Goal: Task Accomplishment & Management: Use online tool/utility

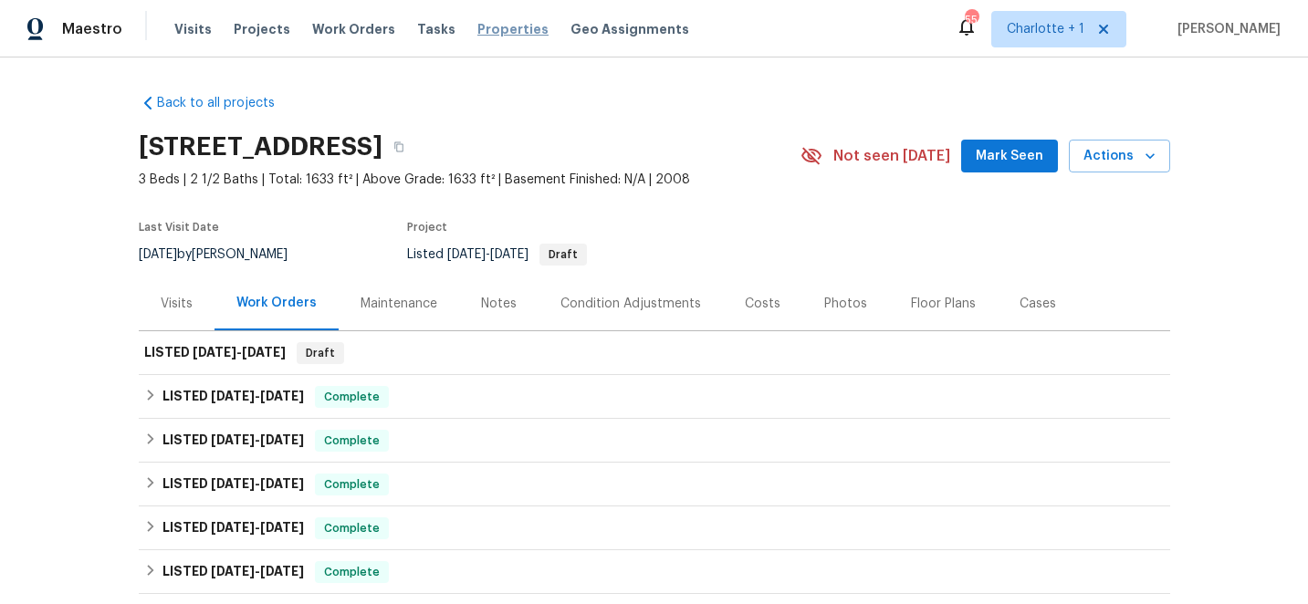
click at [477, 23] on span "Properties" at bounding box center [512, 29] width 71 height 18
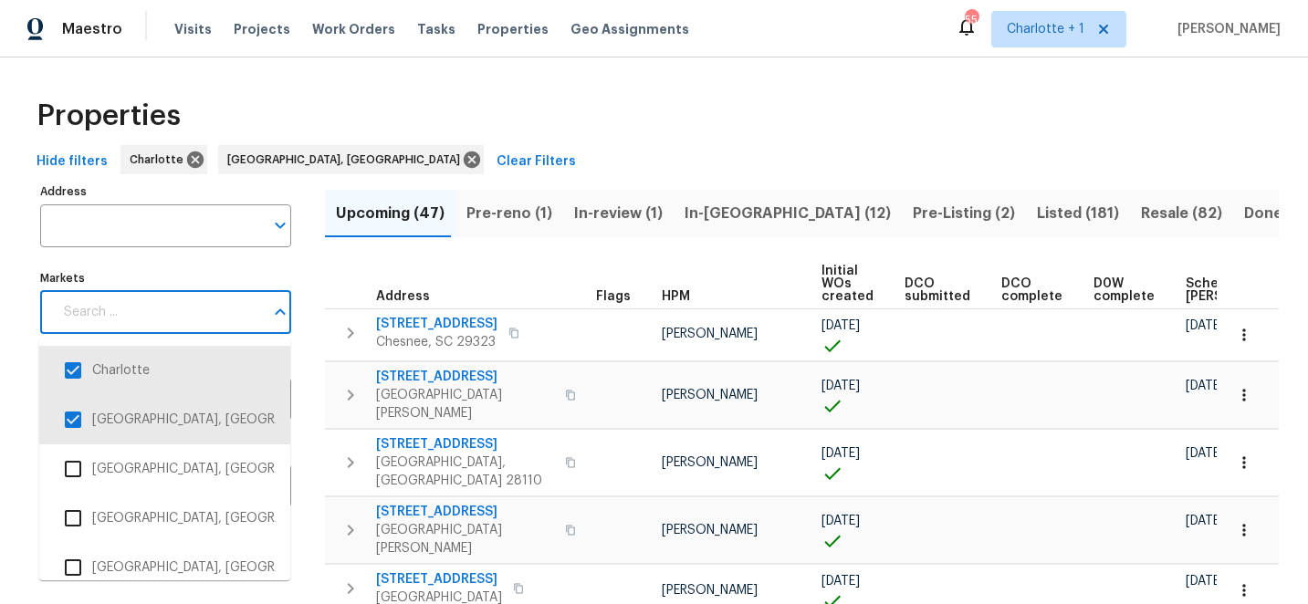
click at [203, 313] on input "Markets" at bounding box center [158, 312] width 211 height 43
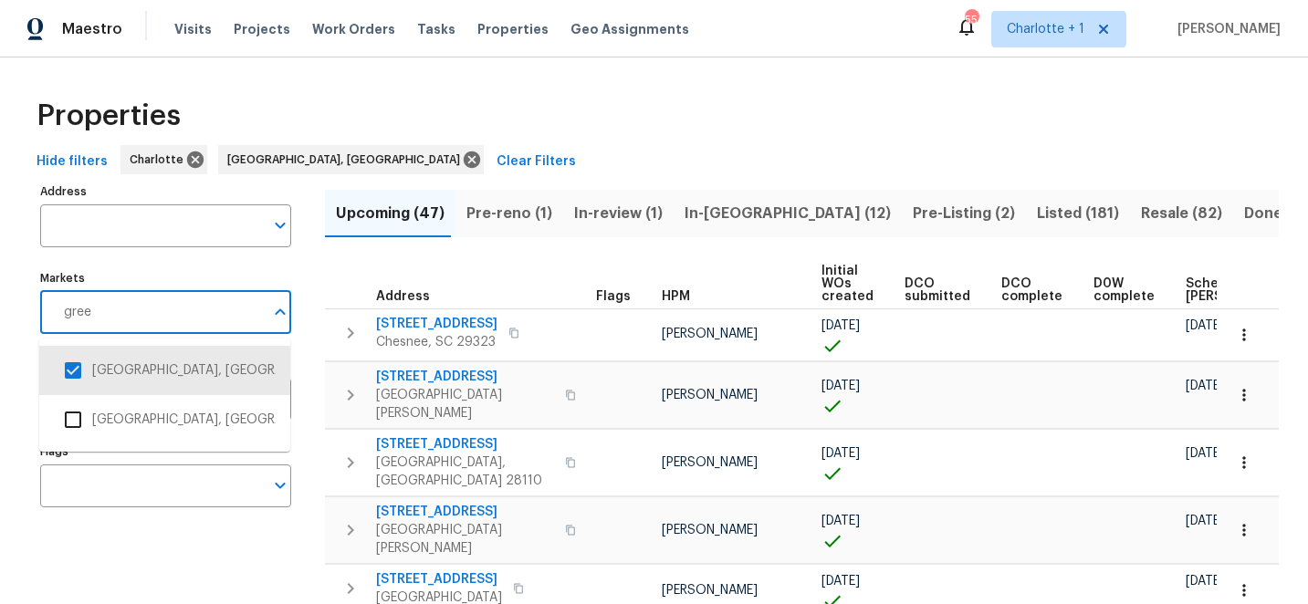
type input "green"
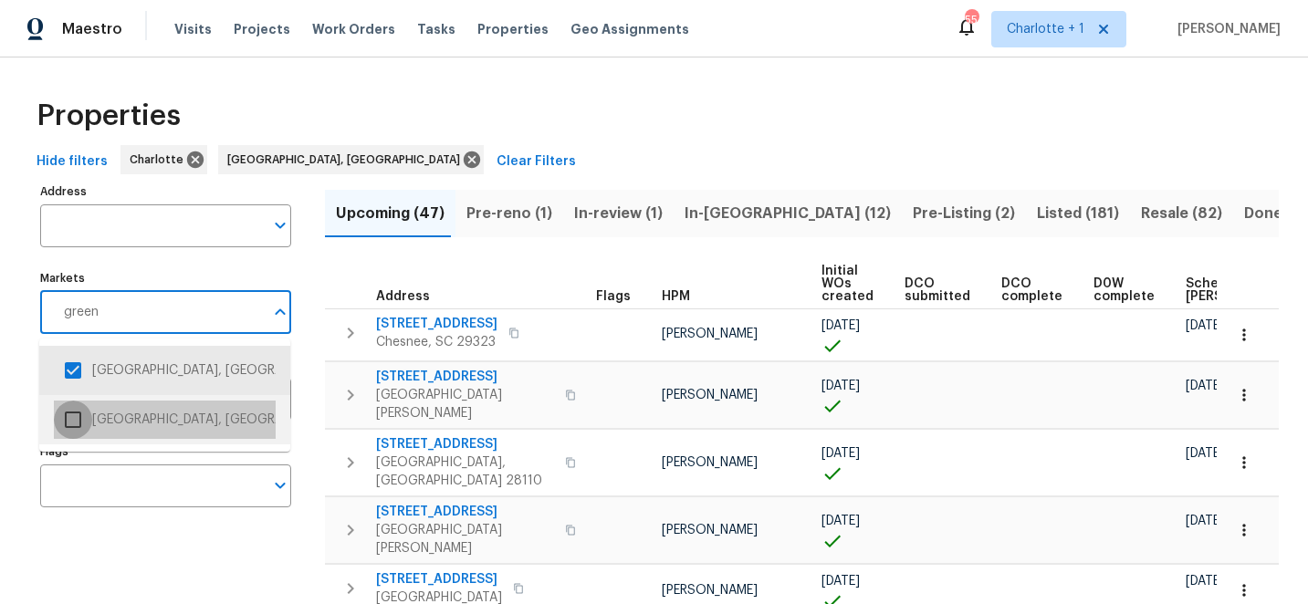
click at [75, 415] on input "checkbox" at bounding box center [73, 420] width 38 height 38
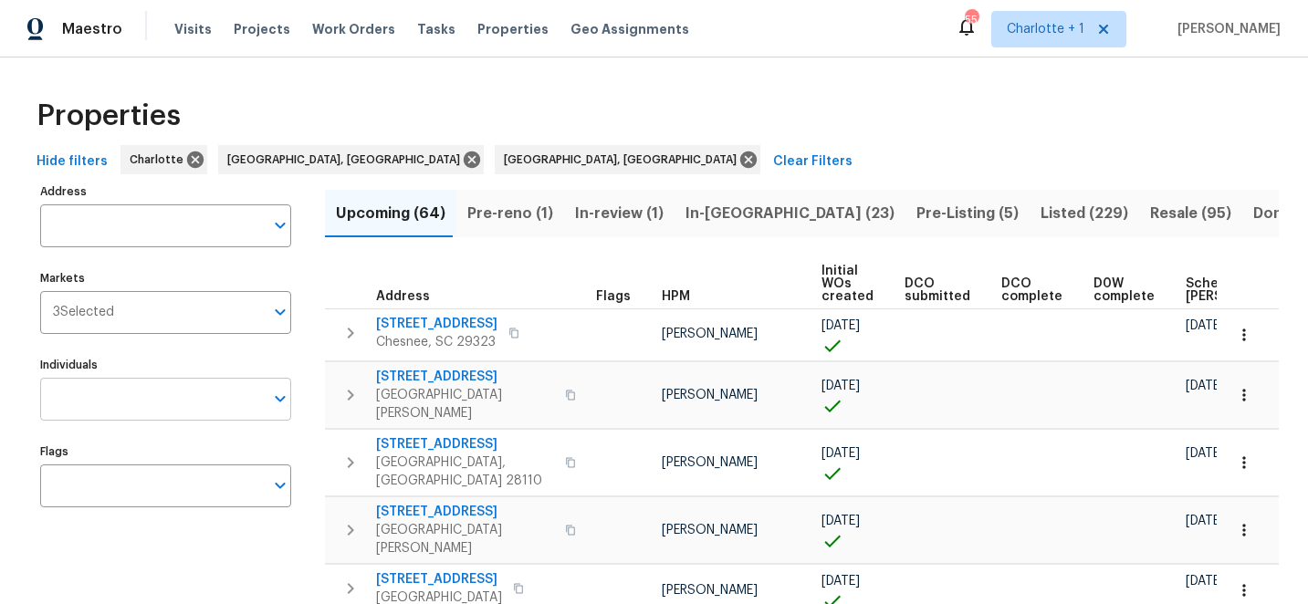
click at [152, 402] on input "Individuals" at bounding box center [152, 399] width 224 height 43
type input "t"
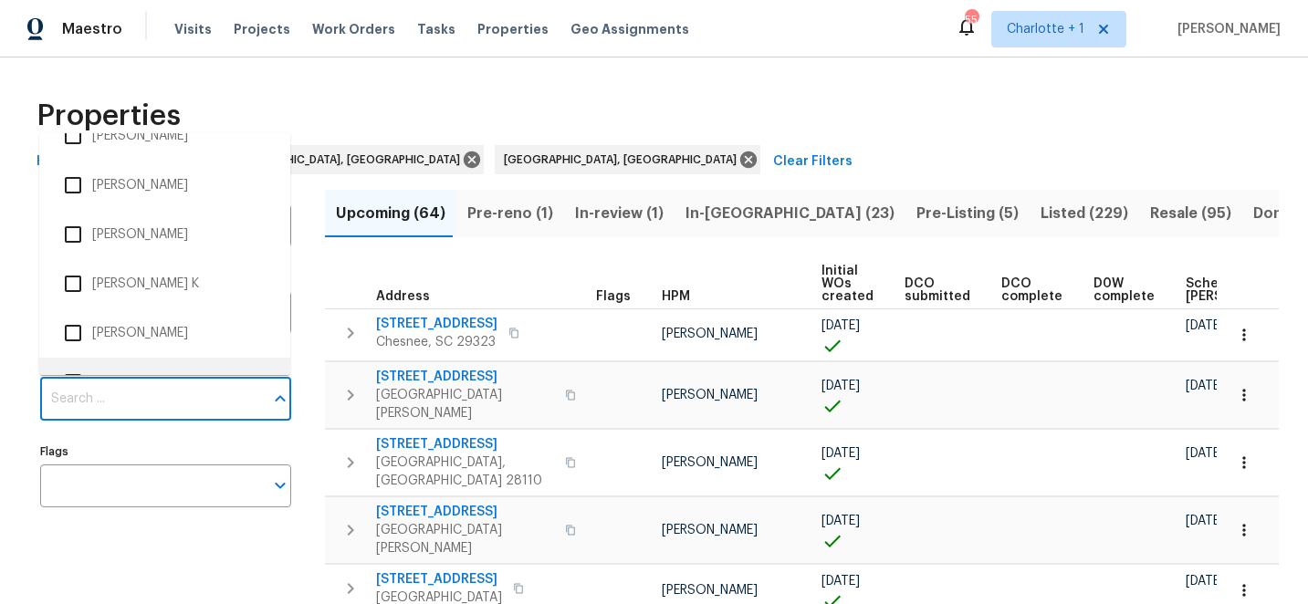
scroll to position [662, 0]
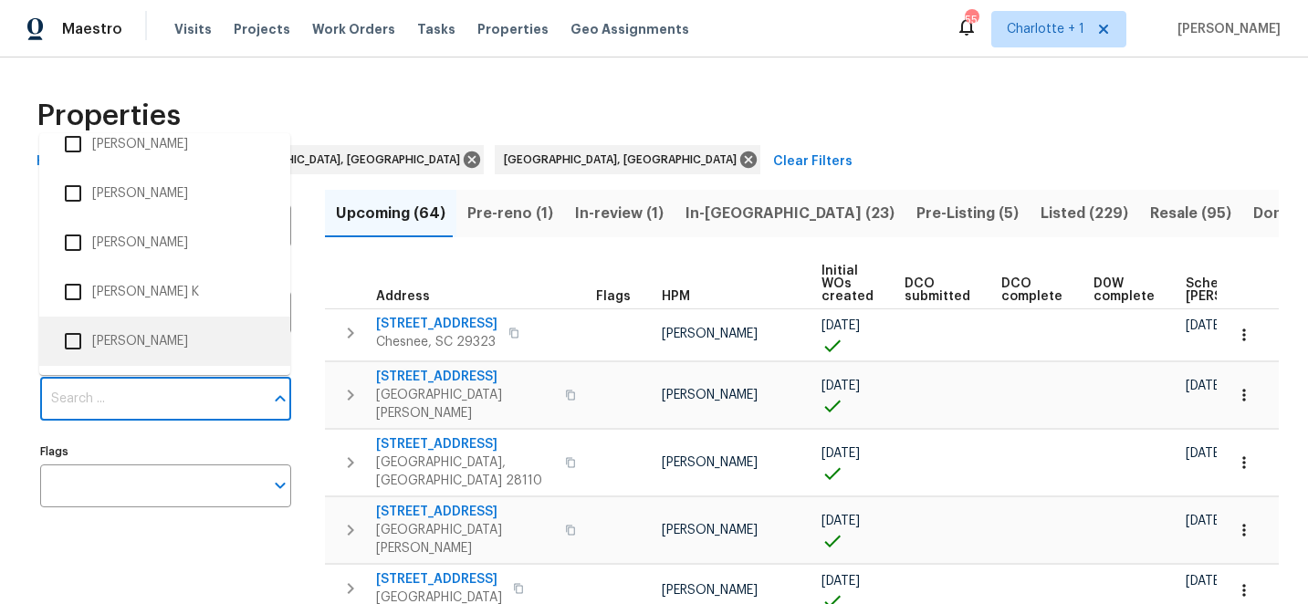
click at [113, 400] on input "Individuals" at bounding box center [152, 399] width 224 height 43
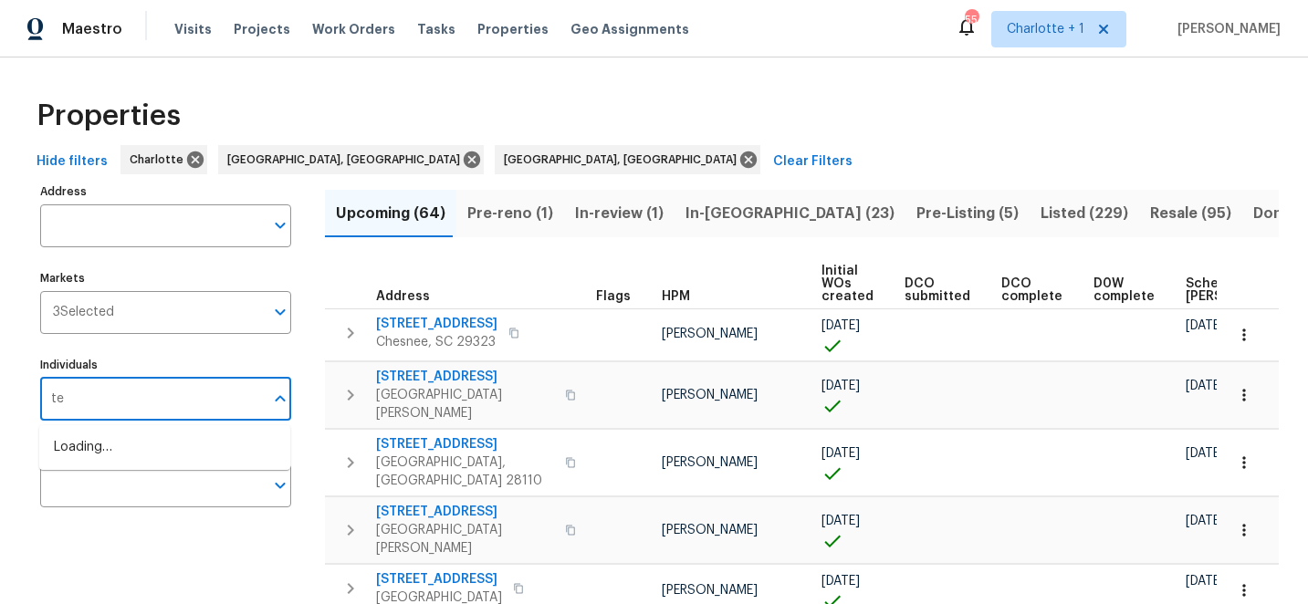
type input "t"
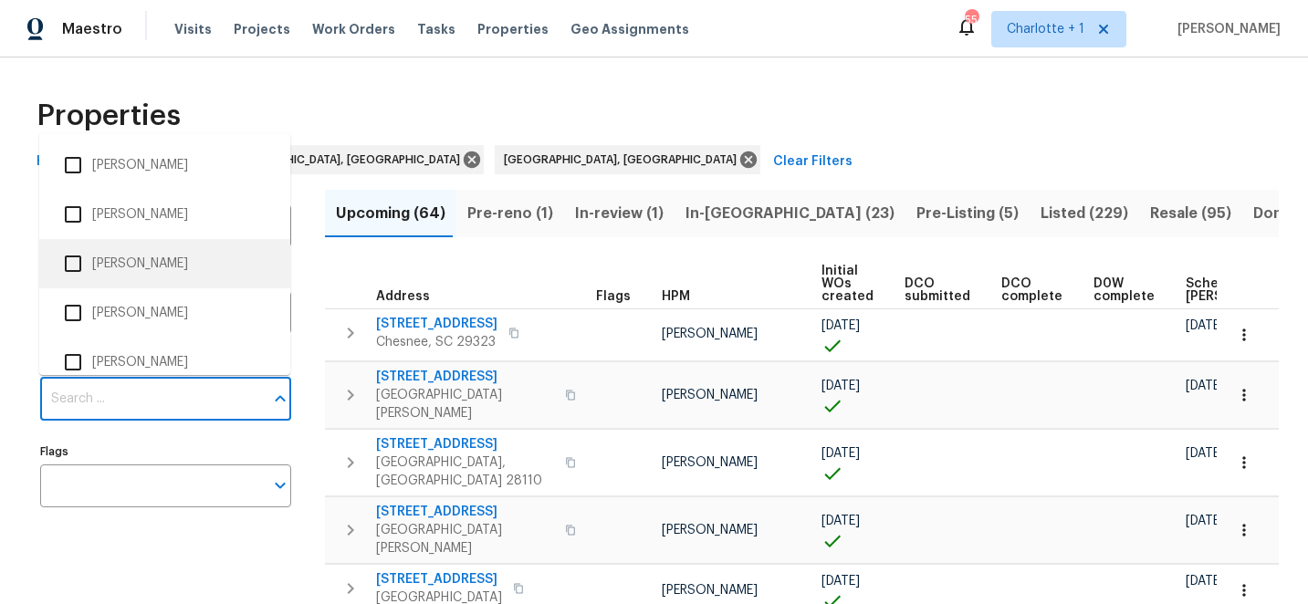
click at [584, 91] on div "Properties" at bounding box center [653, 116] width 1249 height 58
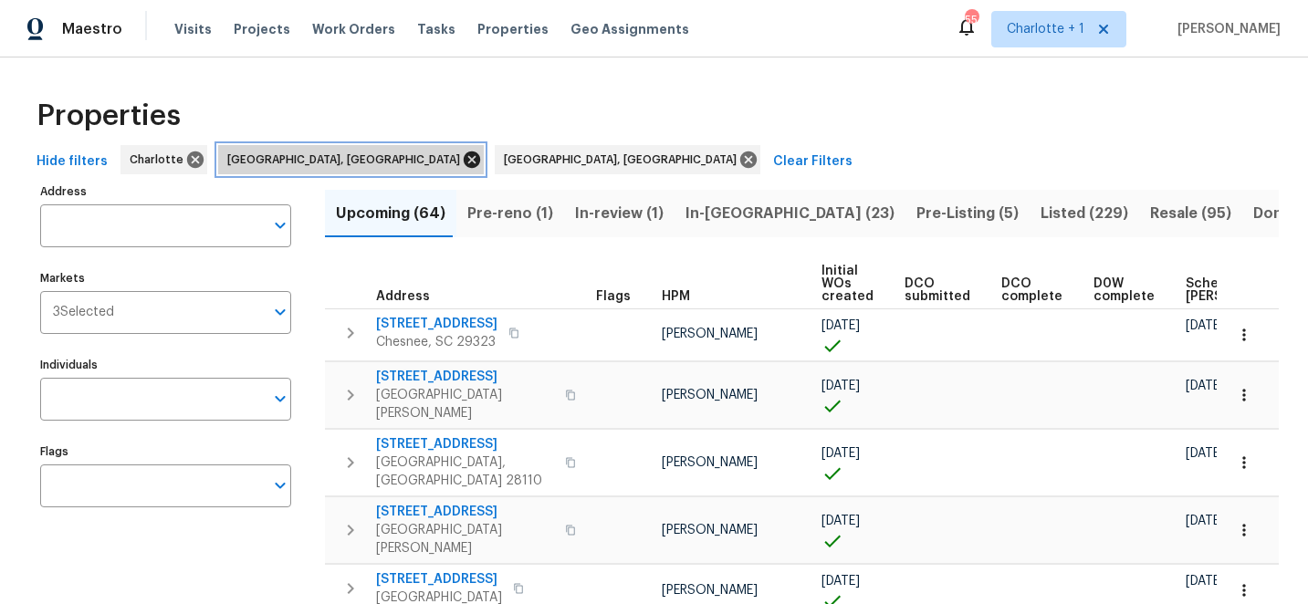
click at [462, 160] on icon at bounding box center [472, 160] width 20 height 20
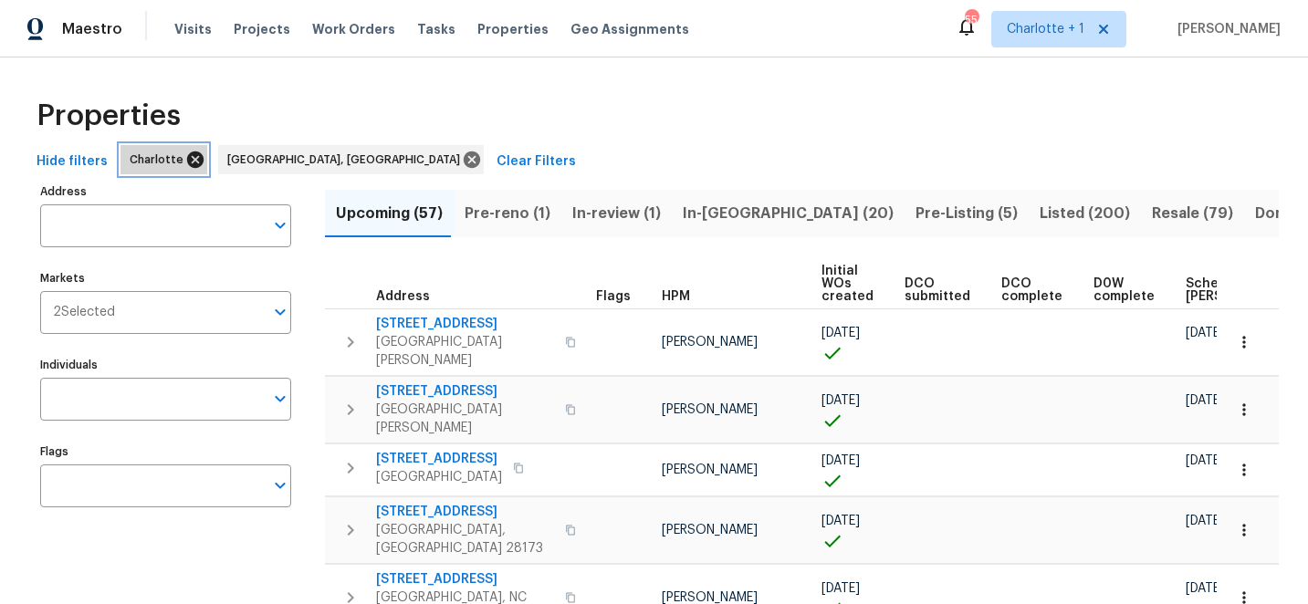
click at [187, 163] on icon at bounding box center [195, 159] width 16 height 16
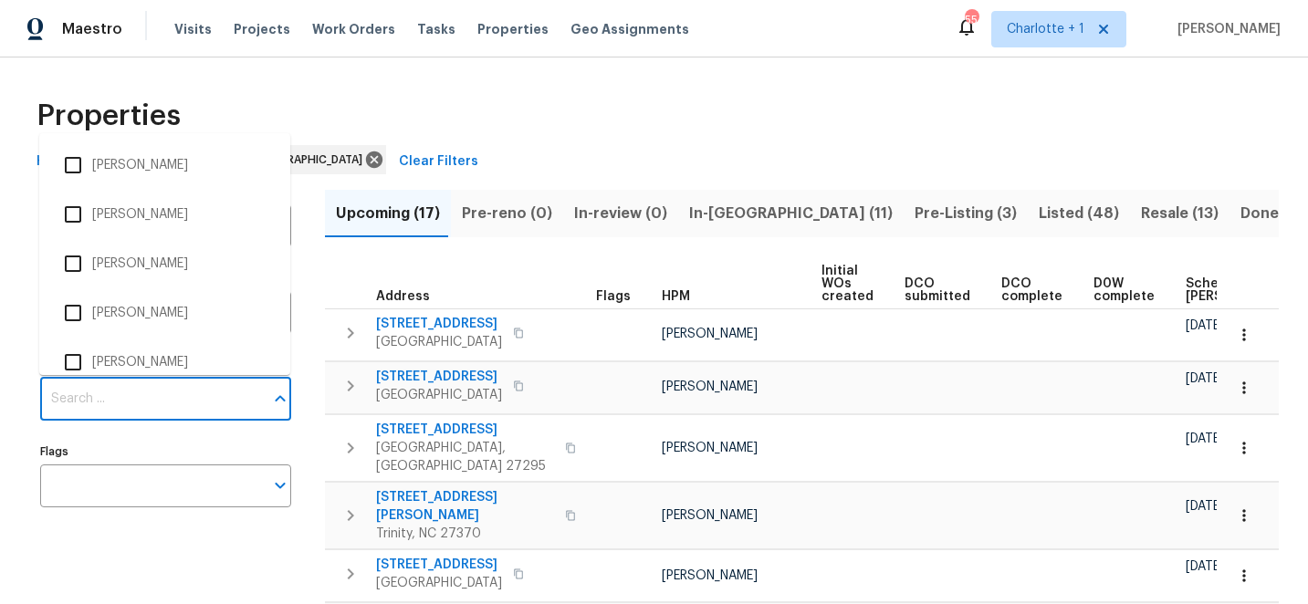
click at [118, 400] on input "Individuals" at bounding box center [152, 399] width 224 height 43
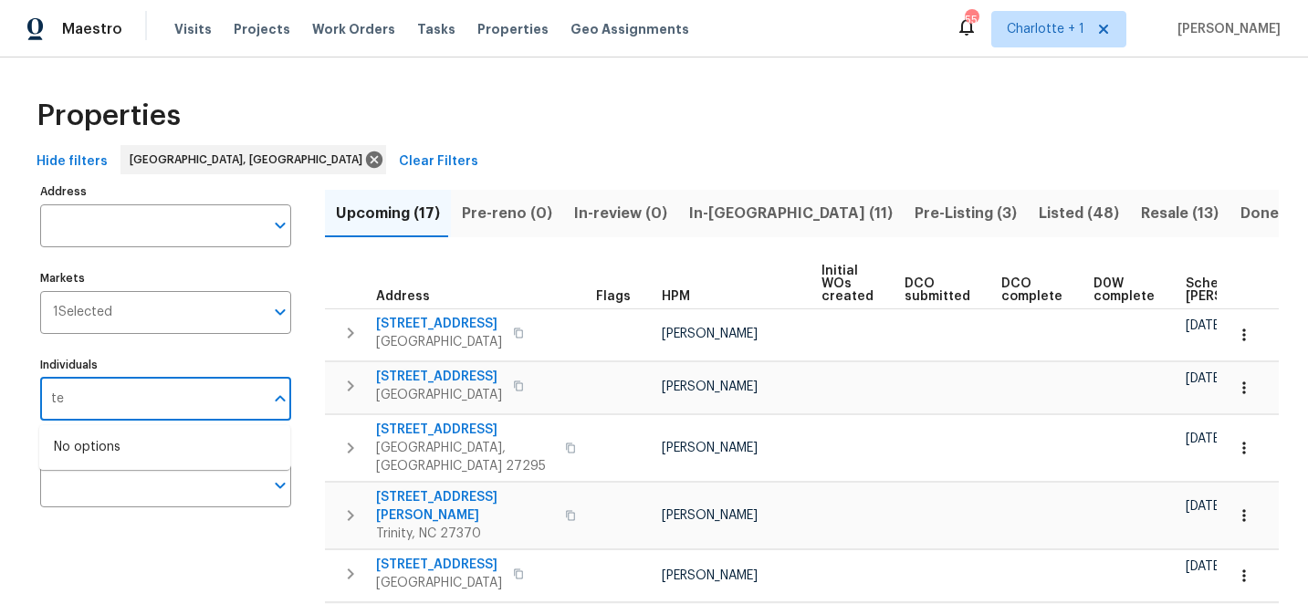
type input "t"
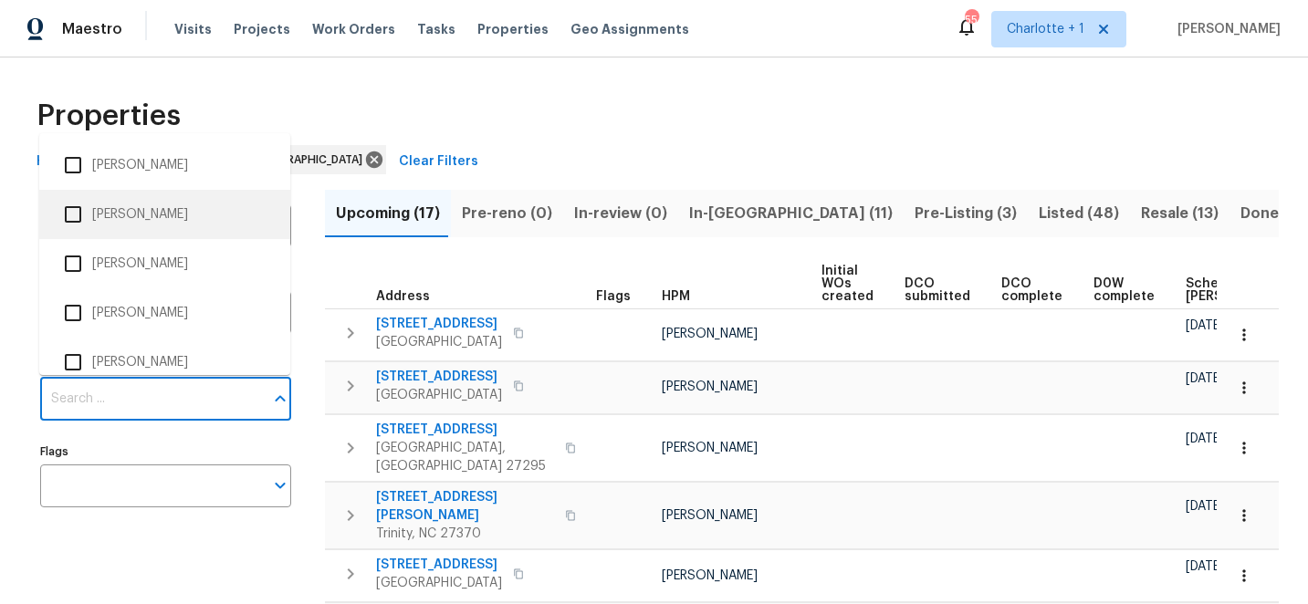
click at [702, 214] on span "In-[GEOGRAPHIC_DATA] (11)" at bounding box center [791, 214] width 204 height 26
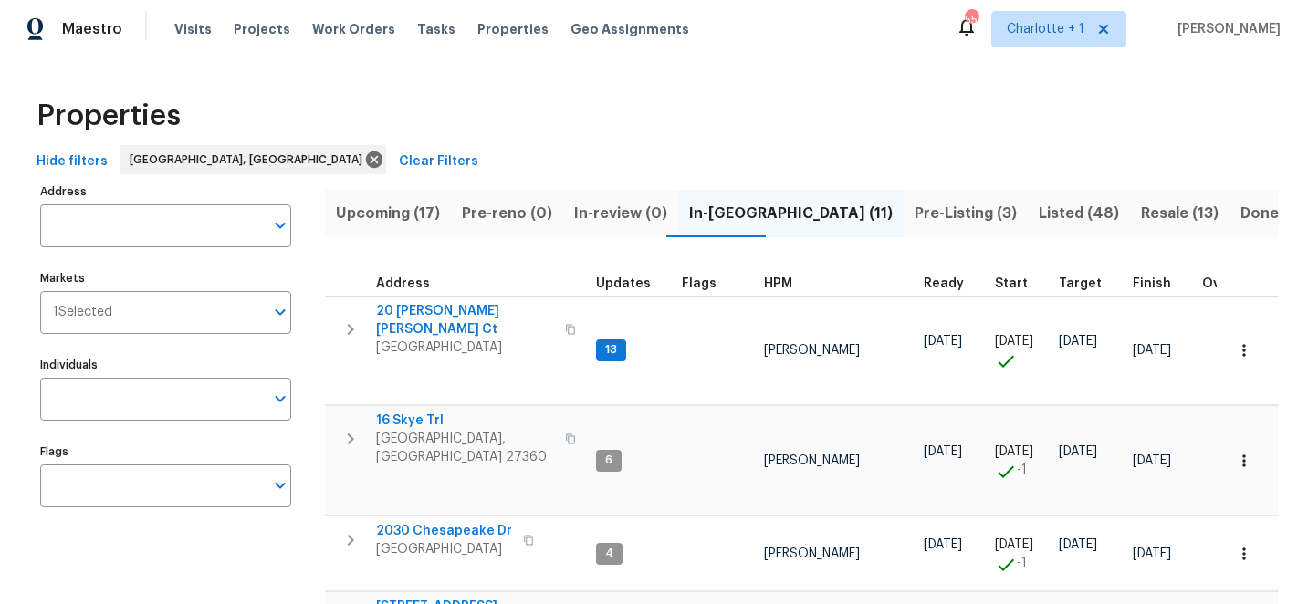
click at [678, 190] on button "In-[GEOGRAPHIC_DATA] (11)" at bounding box center [790, 213] width 225 height 47
click at [245, 25] on span "Projects" at bounding box center [262, 29] width 57 height 18
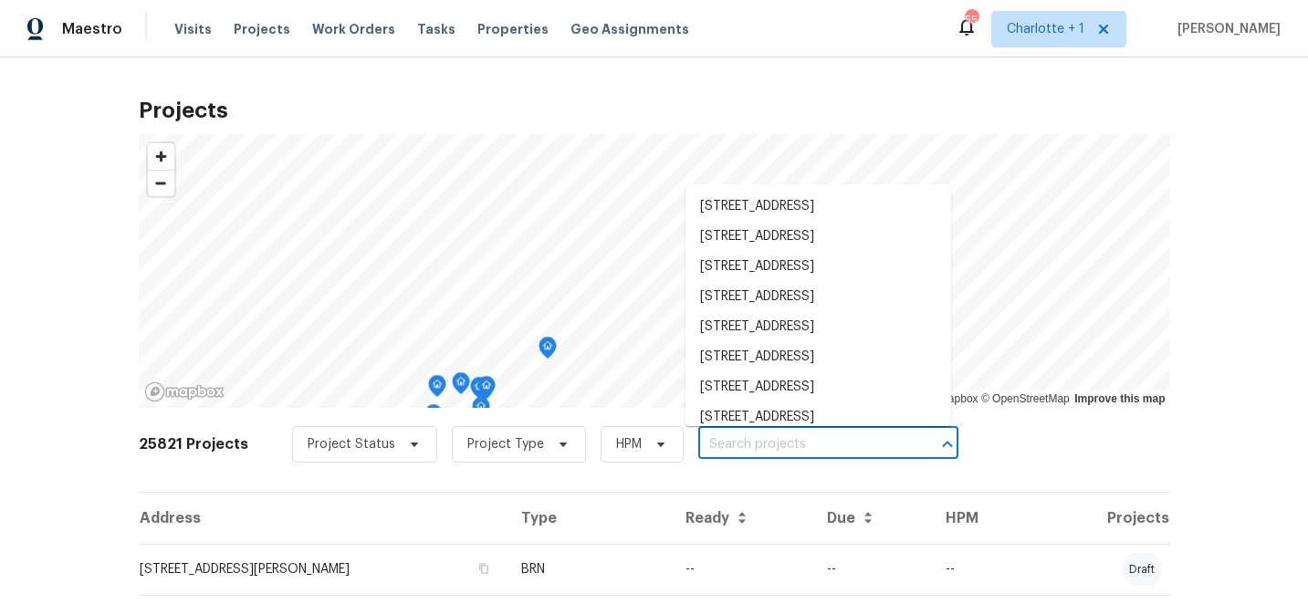
click at [744, 445] on input "text" at bounding box center [802, 445] width 209 height 28
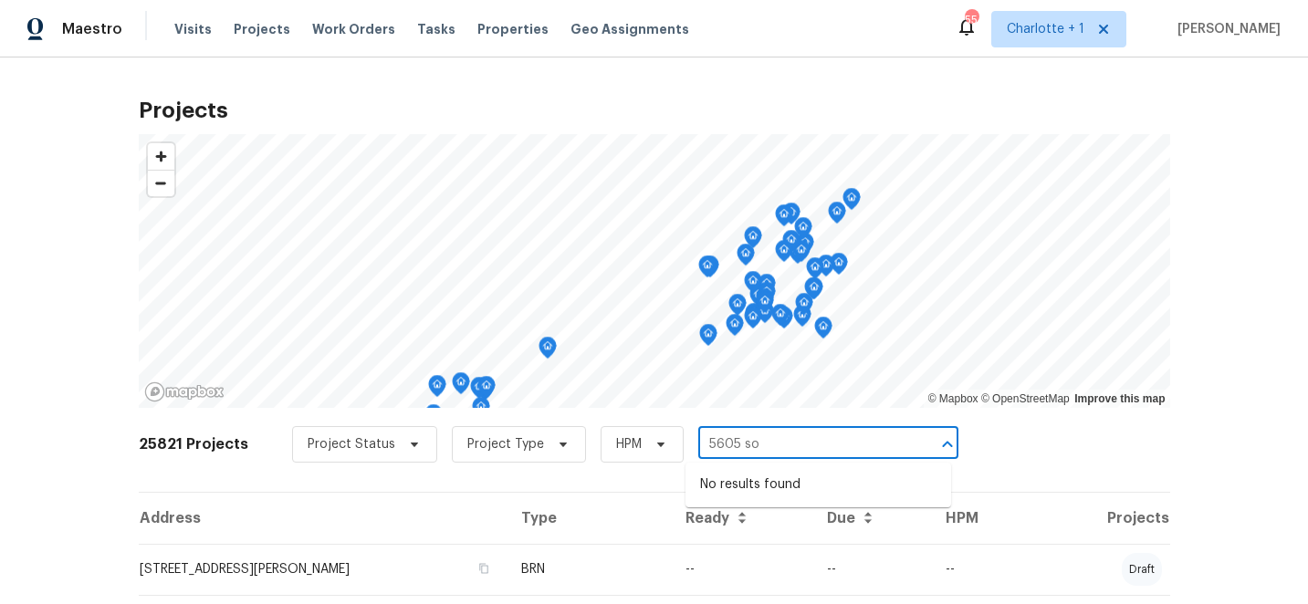
type input "5605 so"
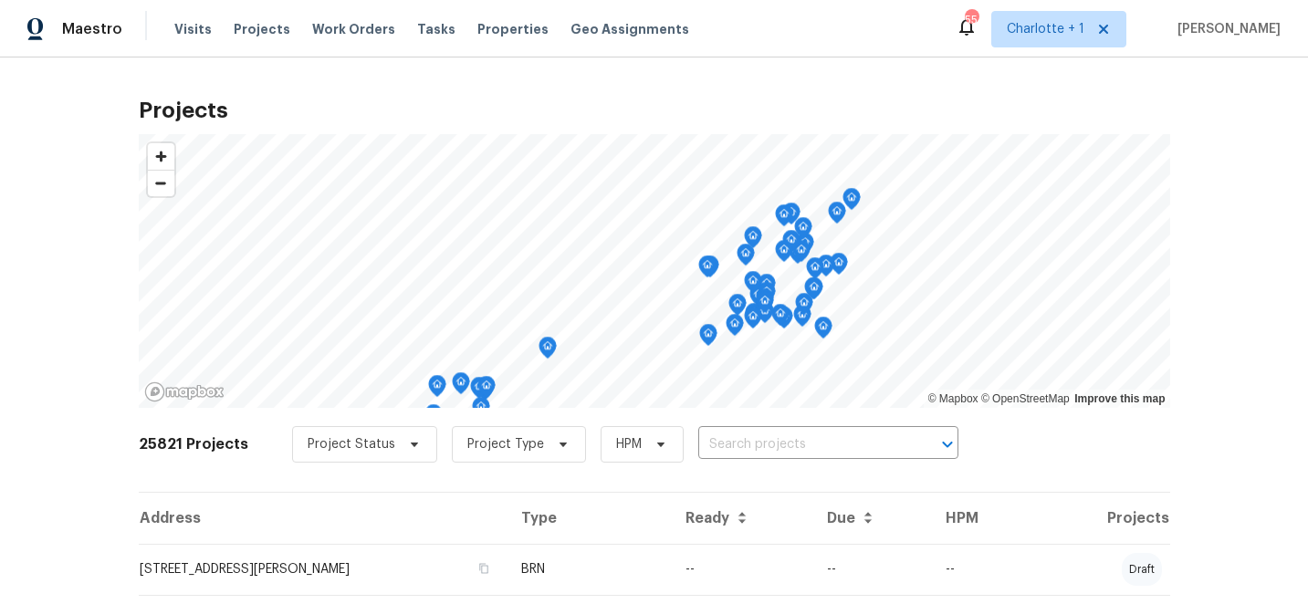
click at [995, 475] on div "25821 Projects Project Status Project Type HPM ​" at bounding box center [654, 455] width 1031 height 73
click at [1096, 41] on span "Charlotte + 1" at bounding box center [1058, 29] width 135 height 37
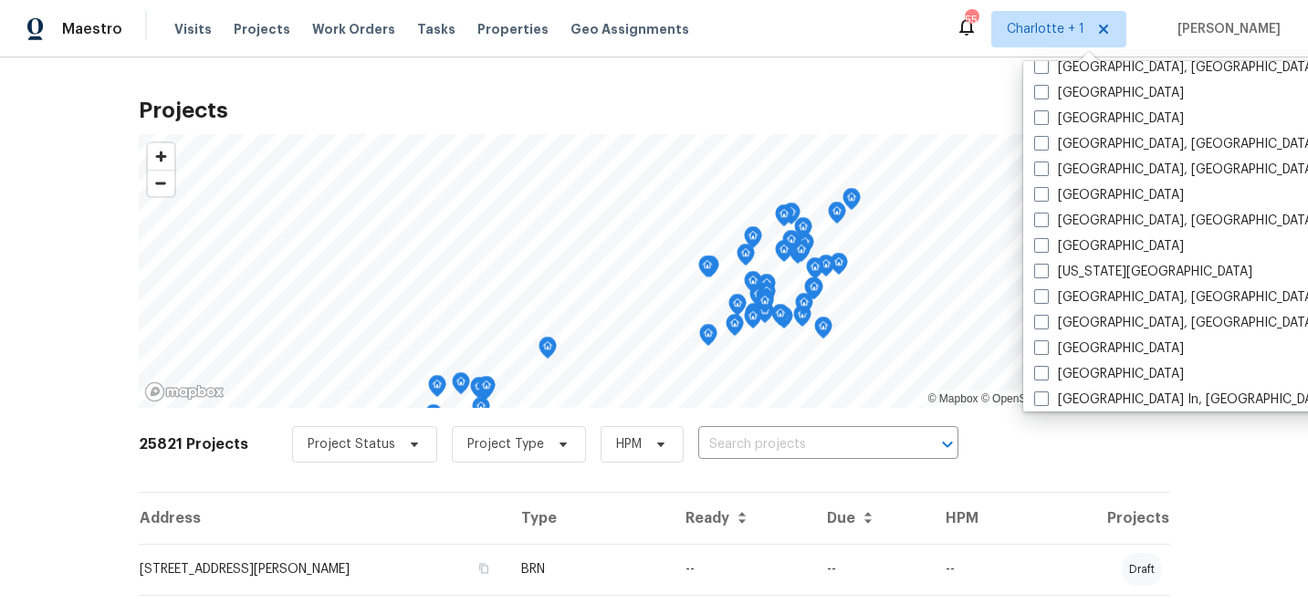
scroll to position [494, 0]
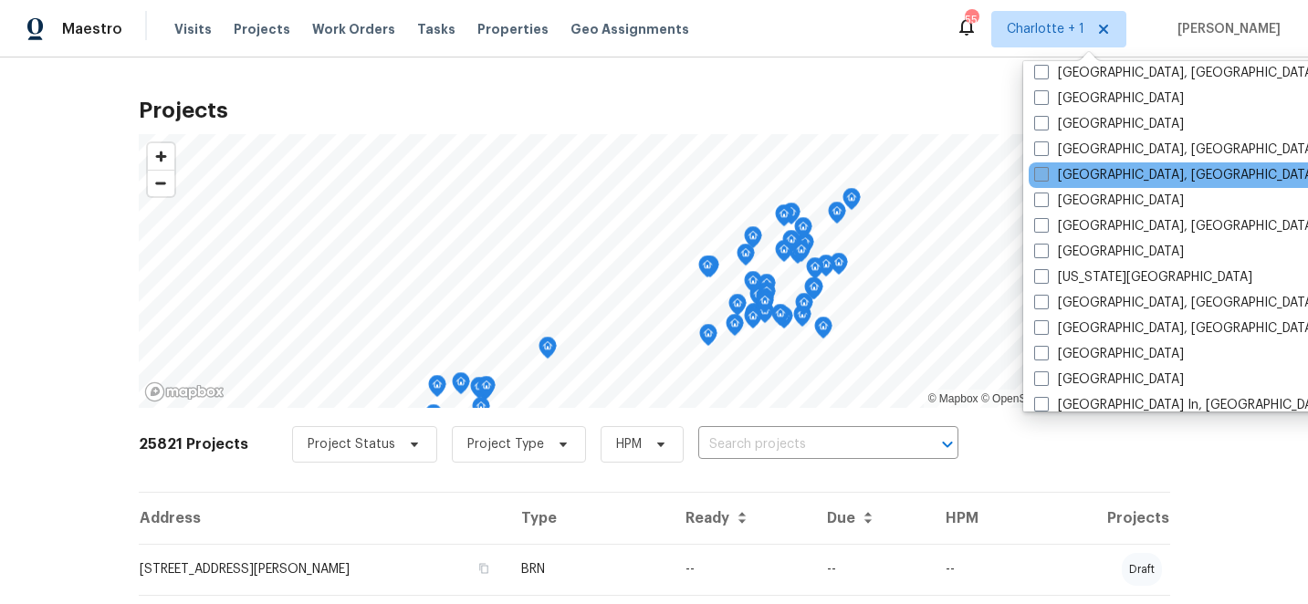
click at [1047, 172] on span at bounding box center [1041, 174] width 15 height 15
click at [1046, 172] on input "[GEOGRAPHIC_DATA], [GEOGRAPHIC_DATA]" at bounding box center [1040, 172] width 12 height 12
checkbox input "true"
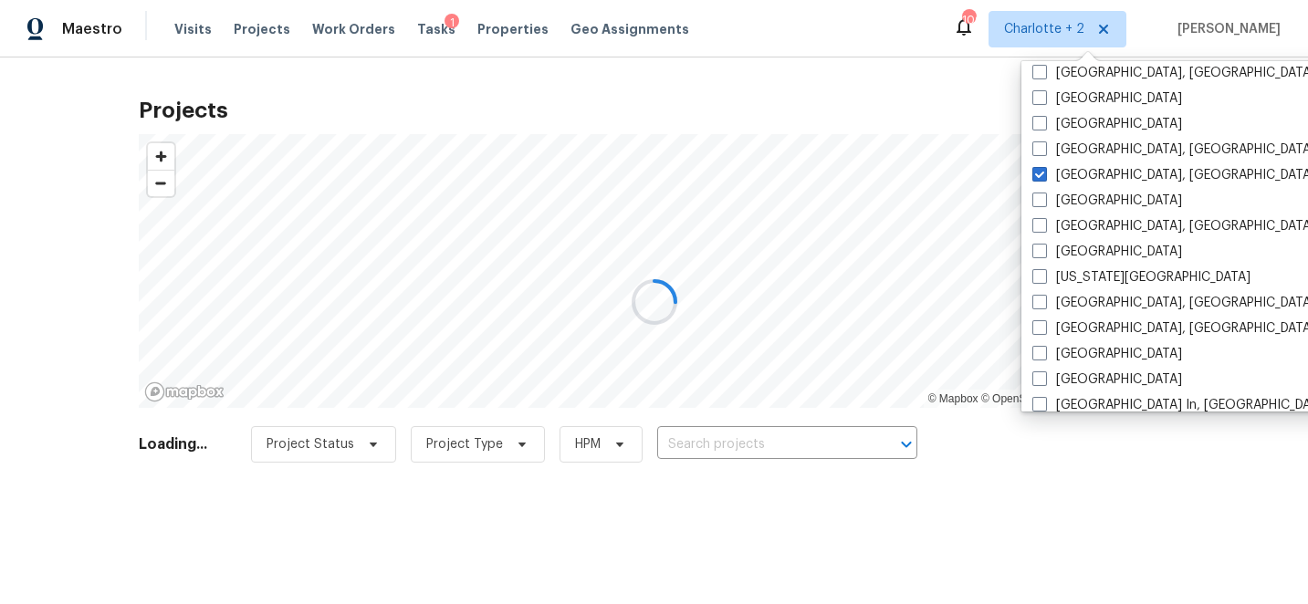
click at [953, 73] on div at bounding box center [654, 302] width 1308 height 604
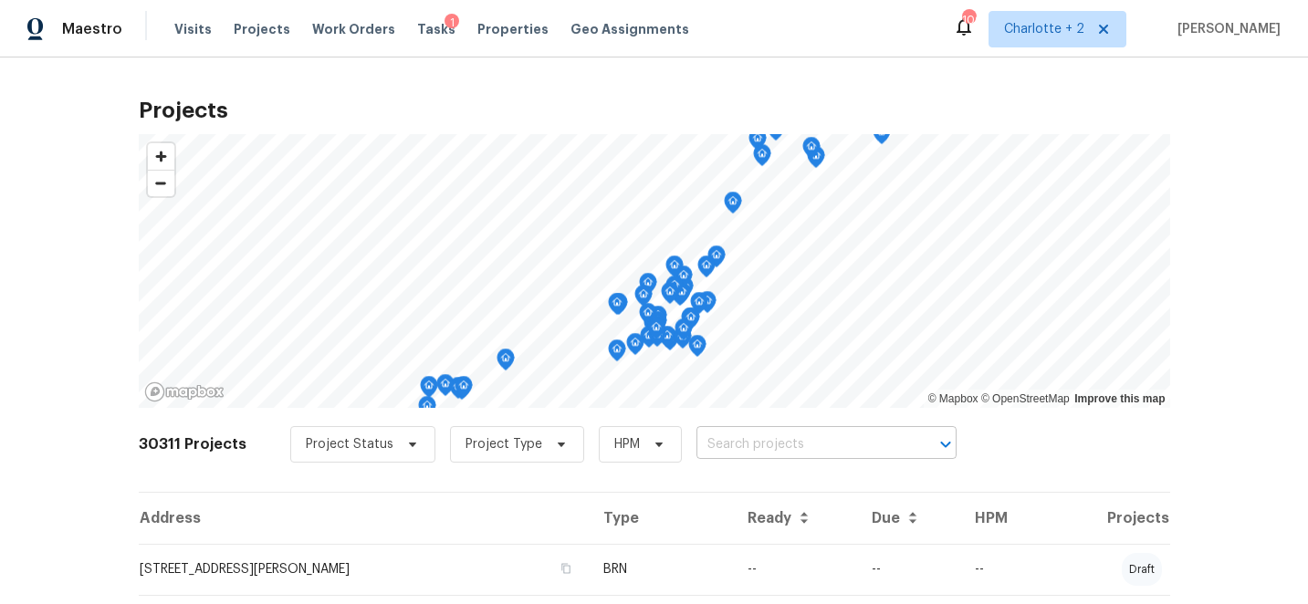
click at [742, 445] on input "text" at bounding box center [800, 445] width 209 height 28
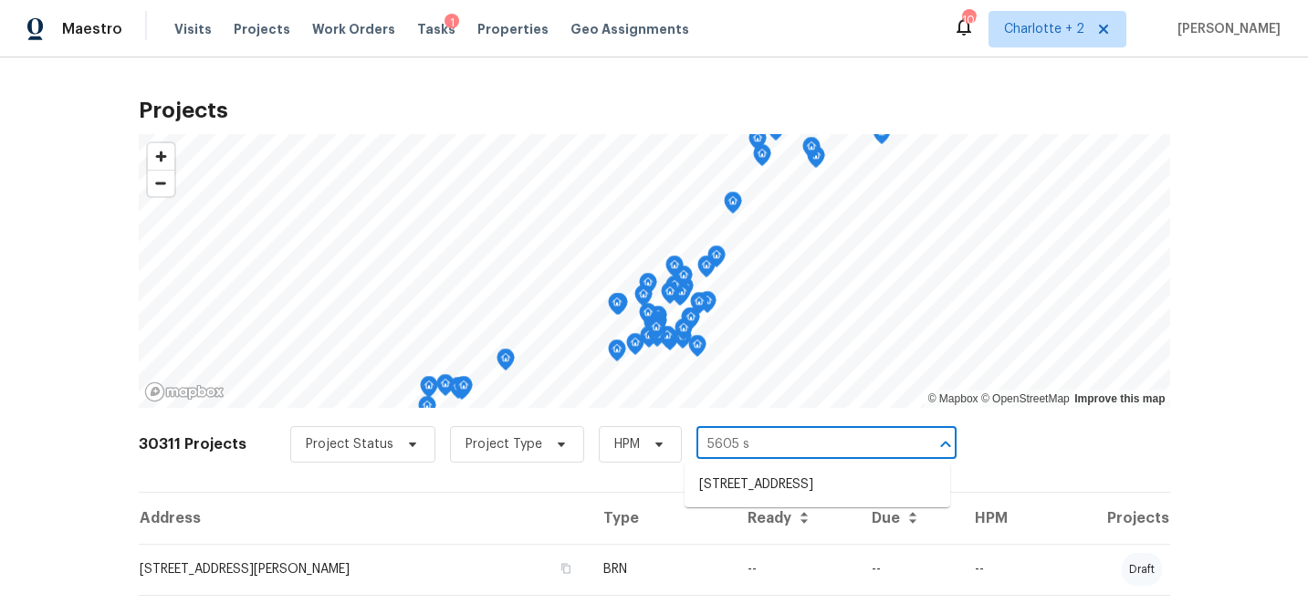
type input "5605 so"
click at [771, 496] on li "[STREET_ADDRESS]" at bounding box center [817, 485] width 266 height 30
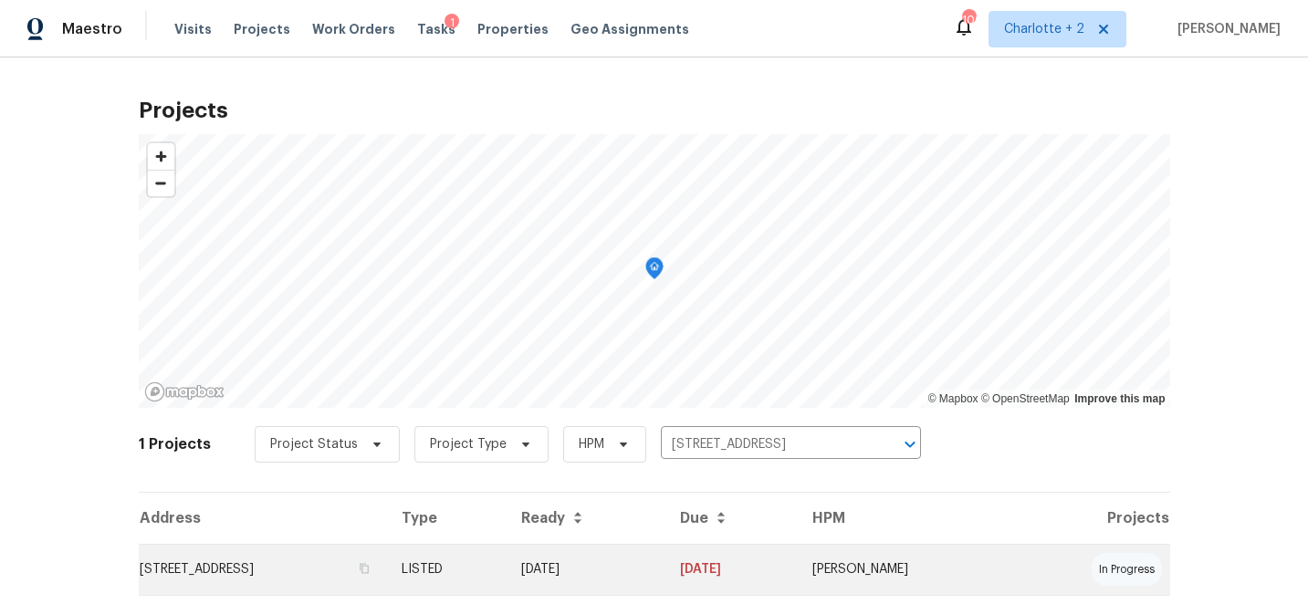
click at [665, 561] on td "[DATE]" at bounding box center [585, 569] width 159 height 51
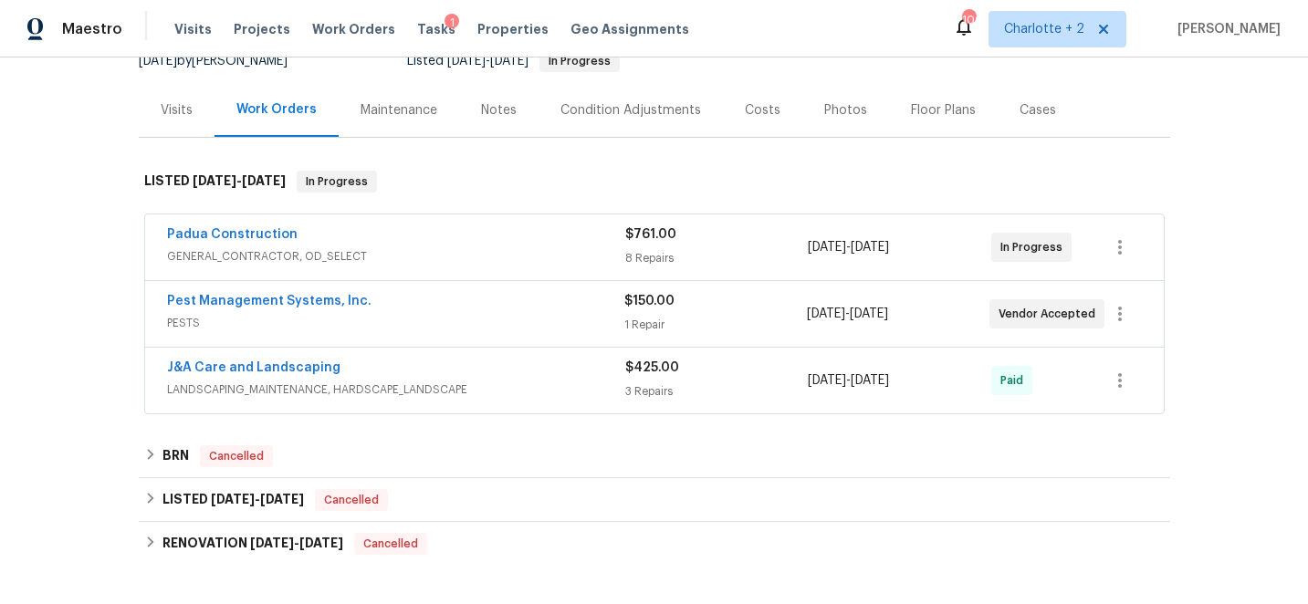
scroll to position [199, 0]
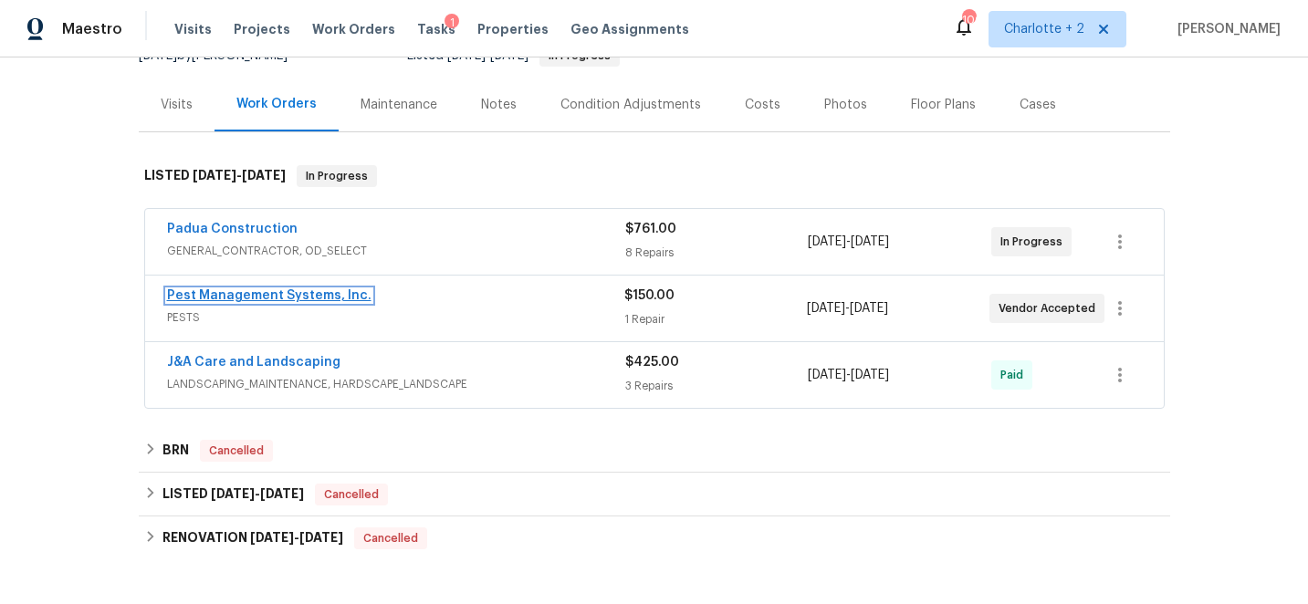
click at [226, 299] on link "Pest Management Systems, Inc." at bounding box center [269, 295] width 204 height 13
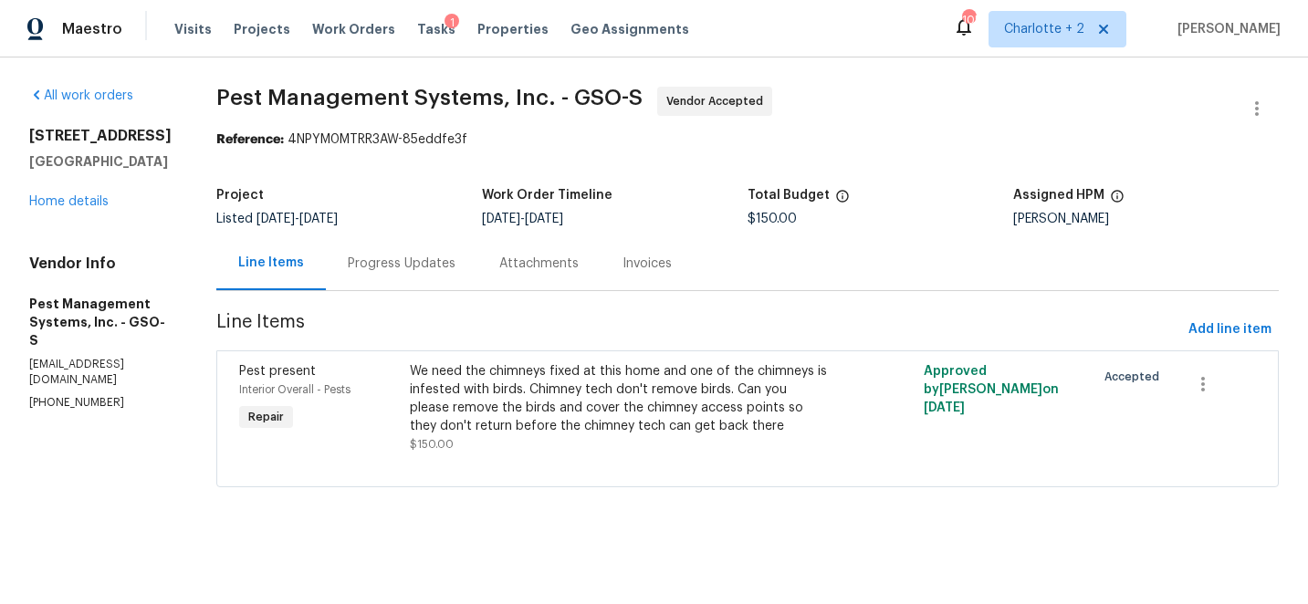
click at [377, 264] on div "Progress Updates" at bounding box center [402, 264] width 108 height 18
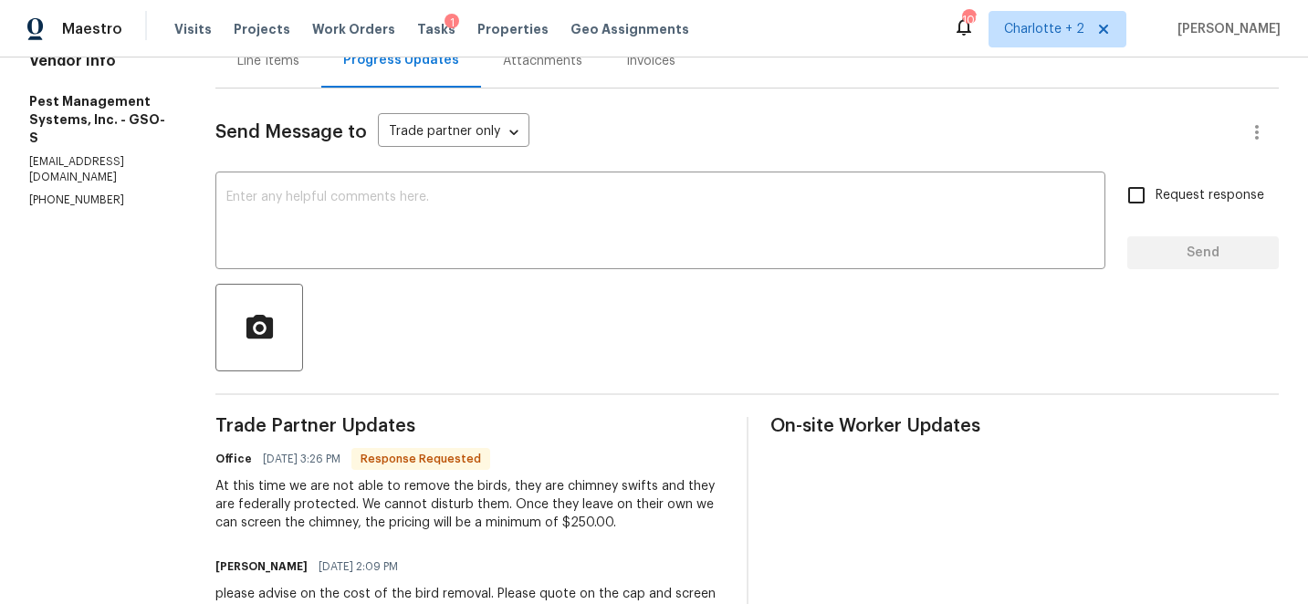
scroll to position [191, 0]
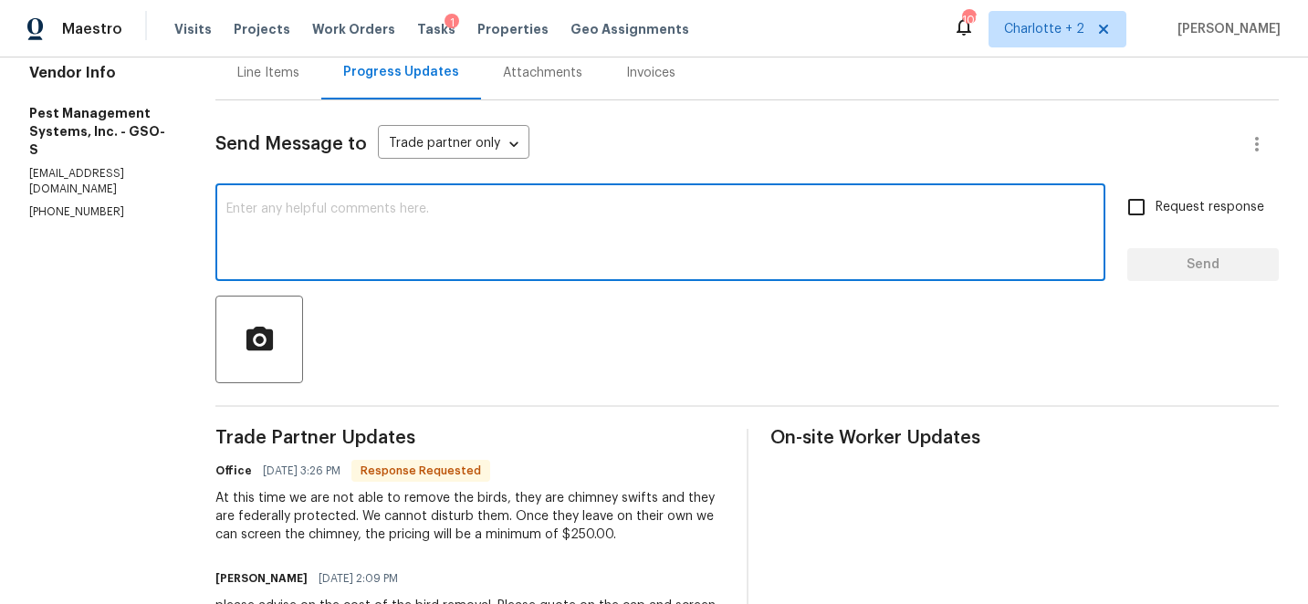
click at [287, 206] on textarea at bounding box center [660, 235] width 868 height 64
type textarea "Any guess on timeline for them to leave?"
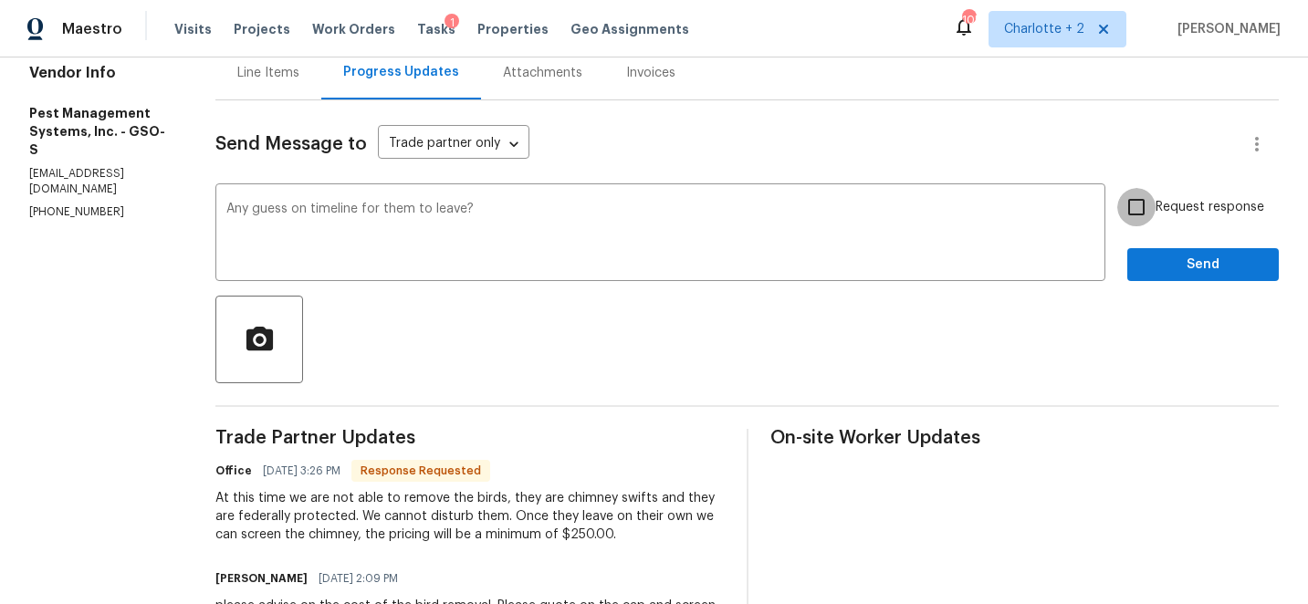
click at [1139, 211] on input "Request response" at bounding box center [1136, 207] width 38 height 38
checkbox input "true"
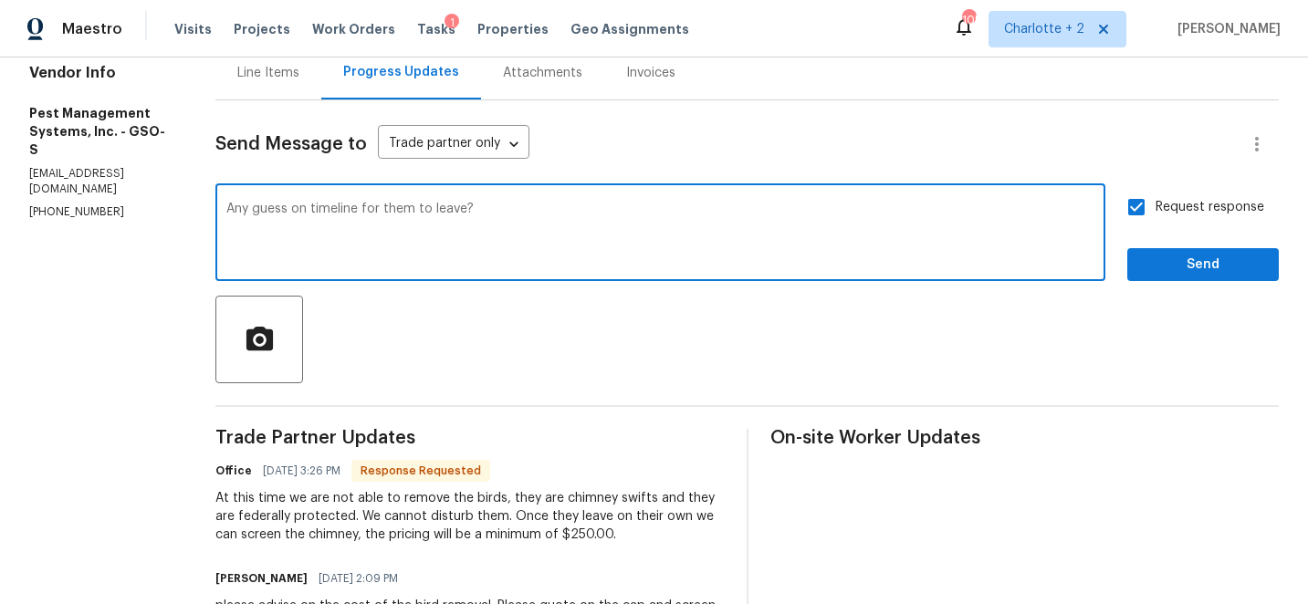
click at [548, 212] on textarea "Any guess on timeline for them to leave?" at bounding box center [660, 235] width 868 height 64
type textarea "Any guess on timeline for them to leave? Are you able to go back to check statu…"
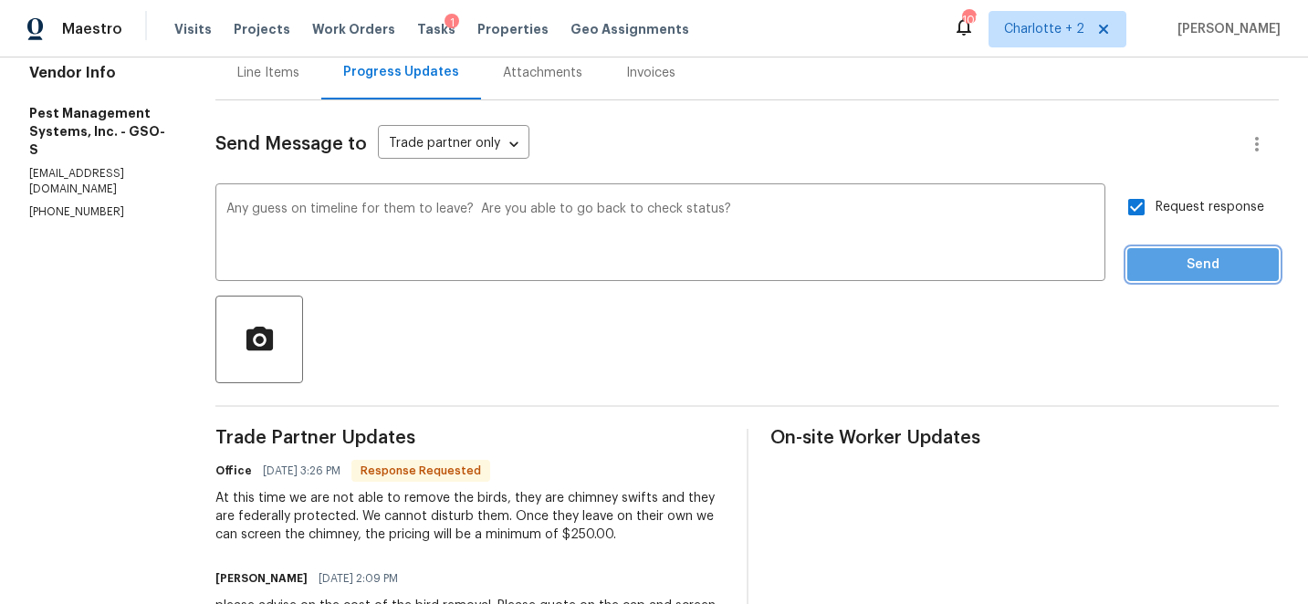
click at [1188, 278] on button "Send" at bounding box center [1202, 265] width 151 height 34
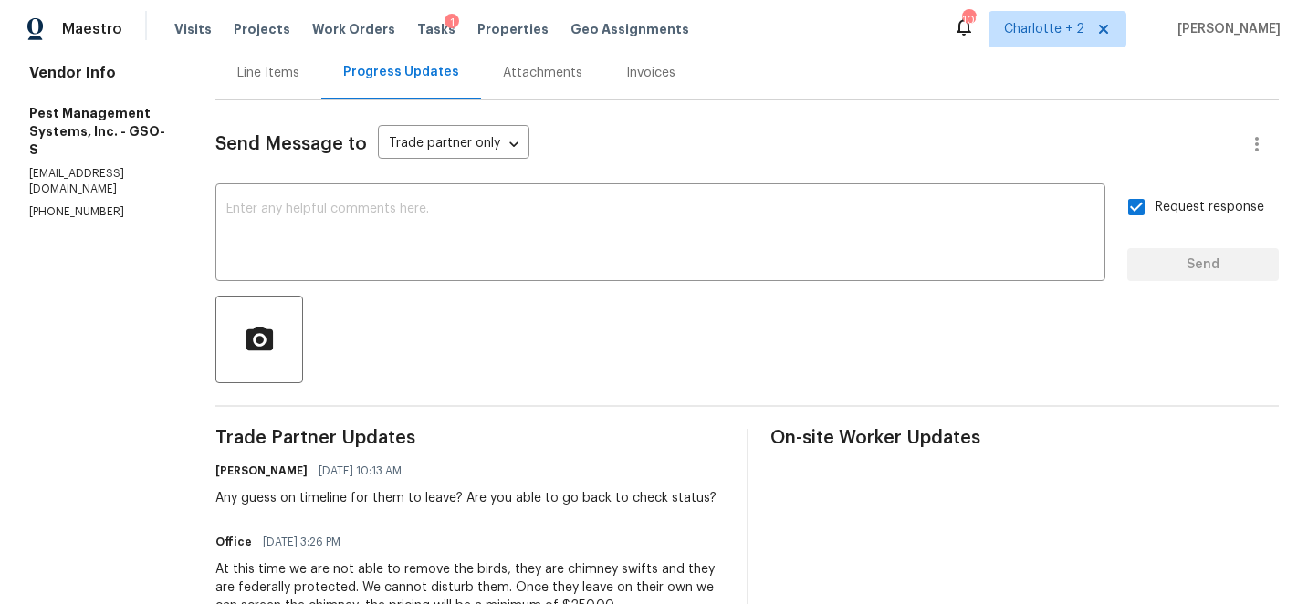
scroll to position [397, 0]
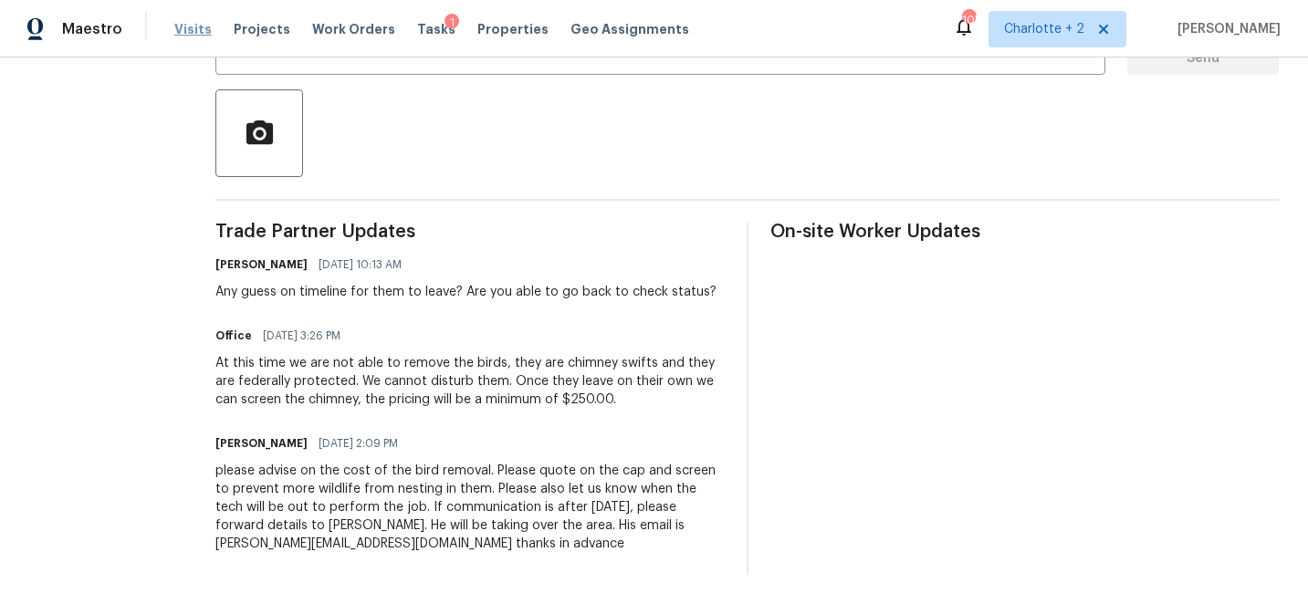
click at [190, 31] on span "Visits" at bounding box center [192, 29] width 37 height 18
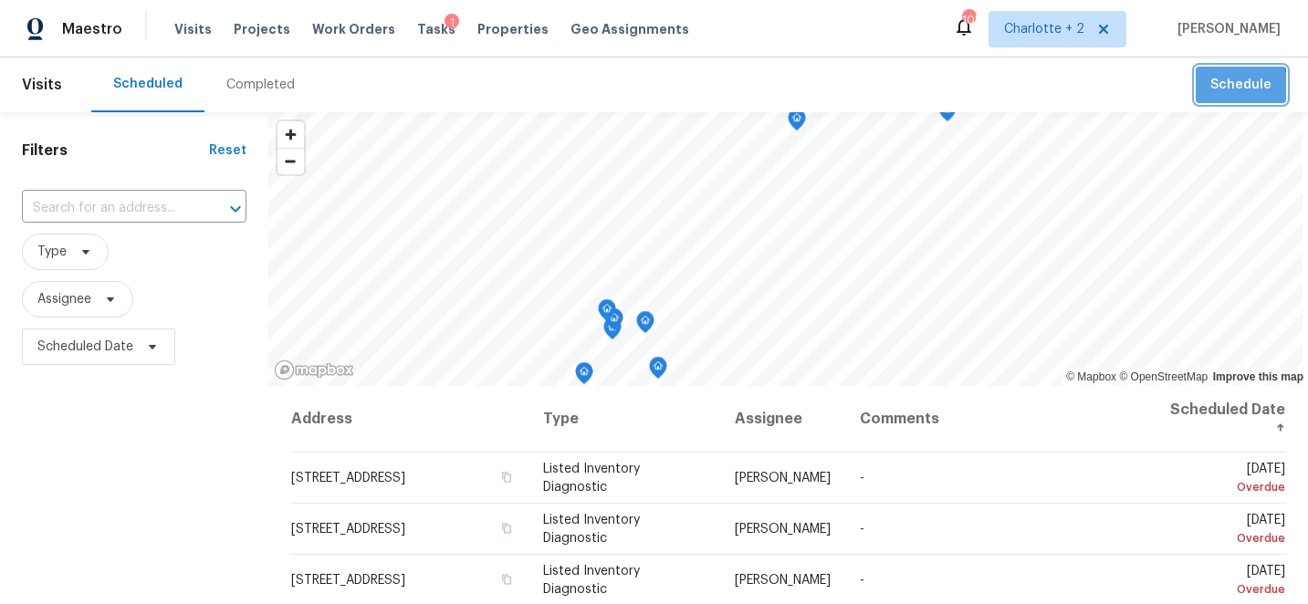
click at [1238, 90] on span "Schedule" at bounding box center [1240, 85] width 61 height 23
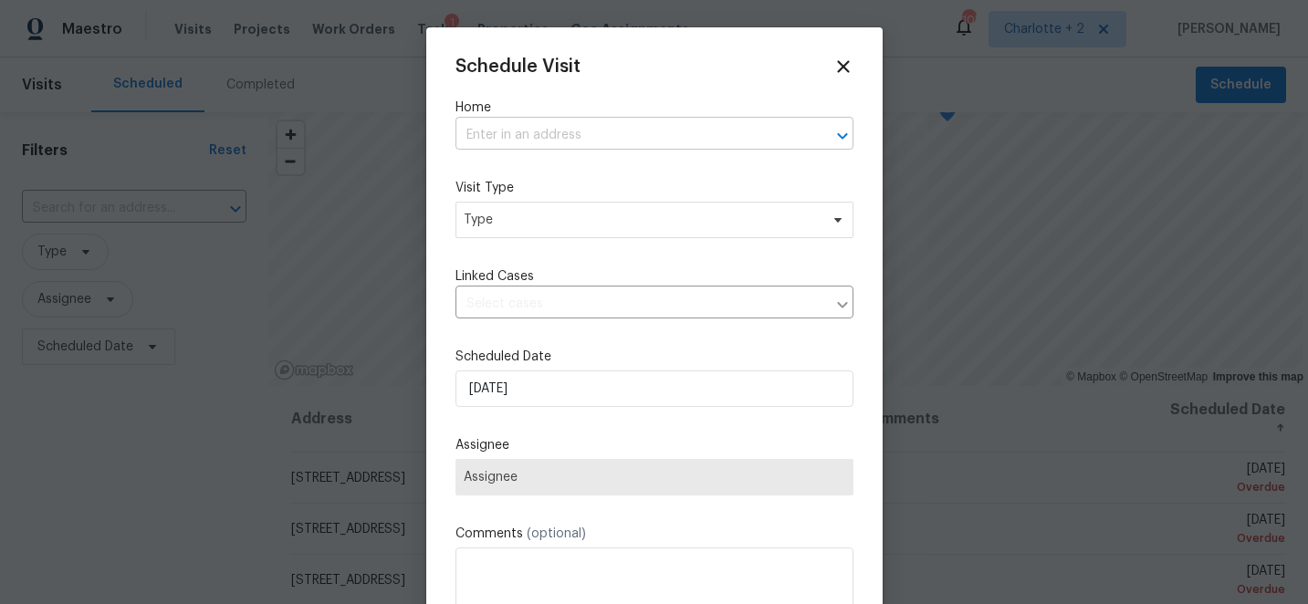
click at [505, 135] on input "text" at bounding box center [628, 135] width 347 height 28
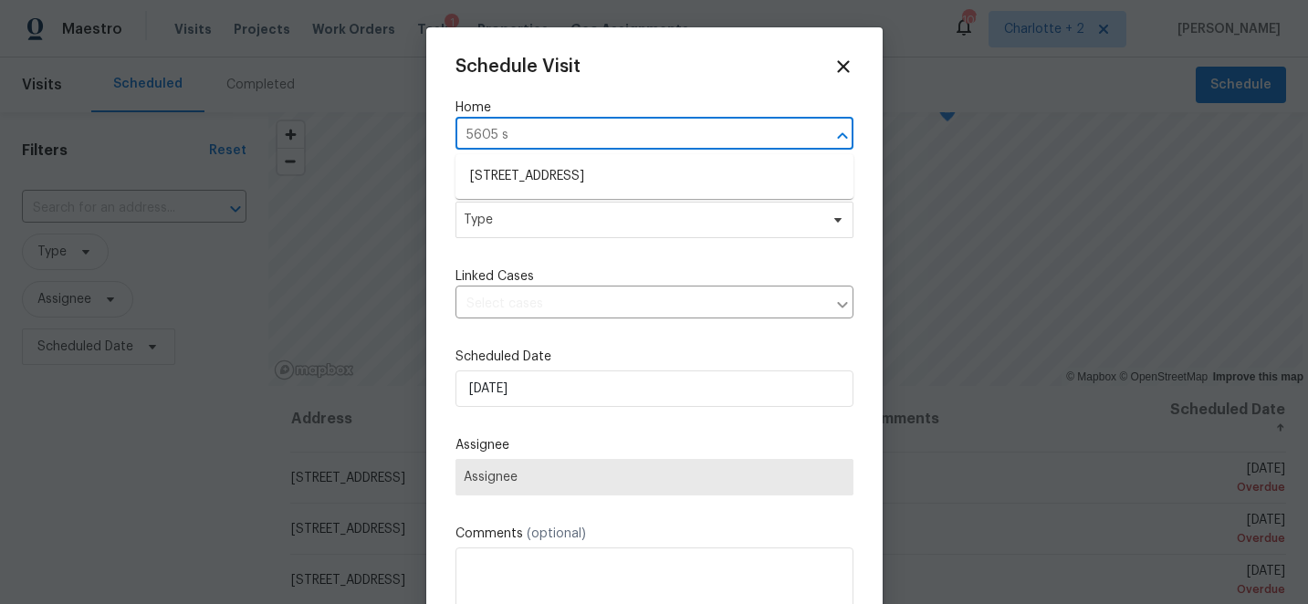
type input "5605 so"
click at [531, 172] on li "[STREET_ADDRESS]" at bounding box center [654, 177] width 398 height 30
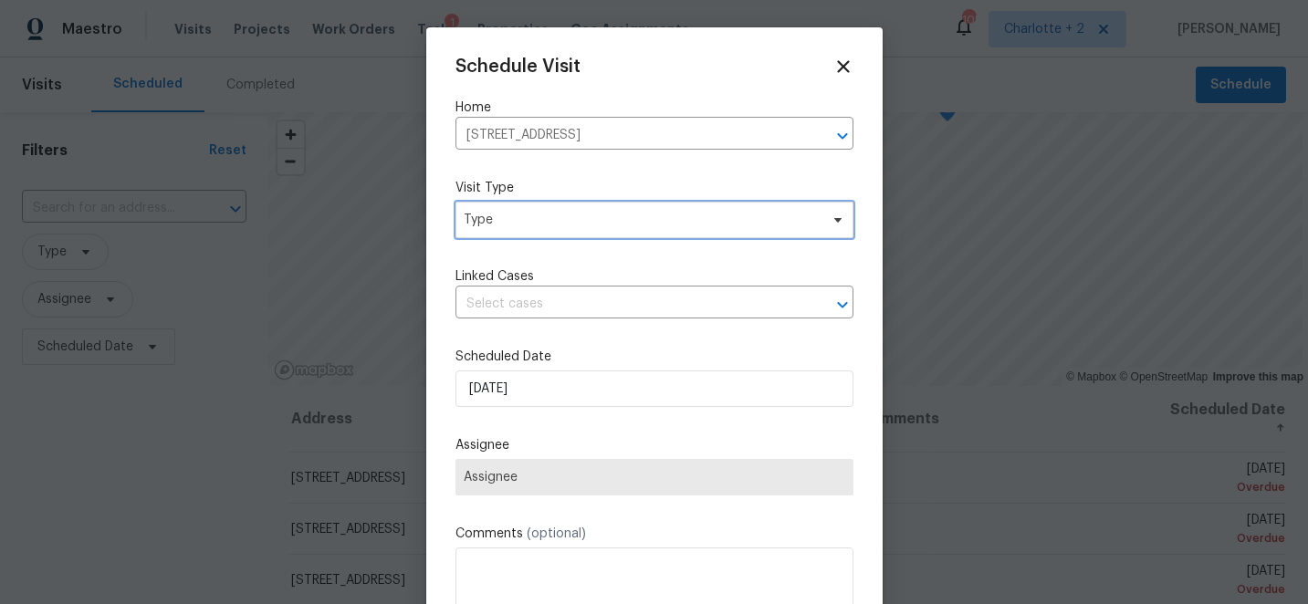
click at [533, 224] on span "Type" at bounding box center [641, 220] width 355 height 18
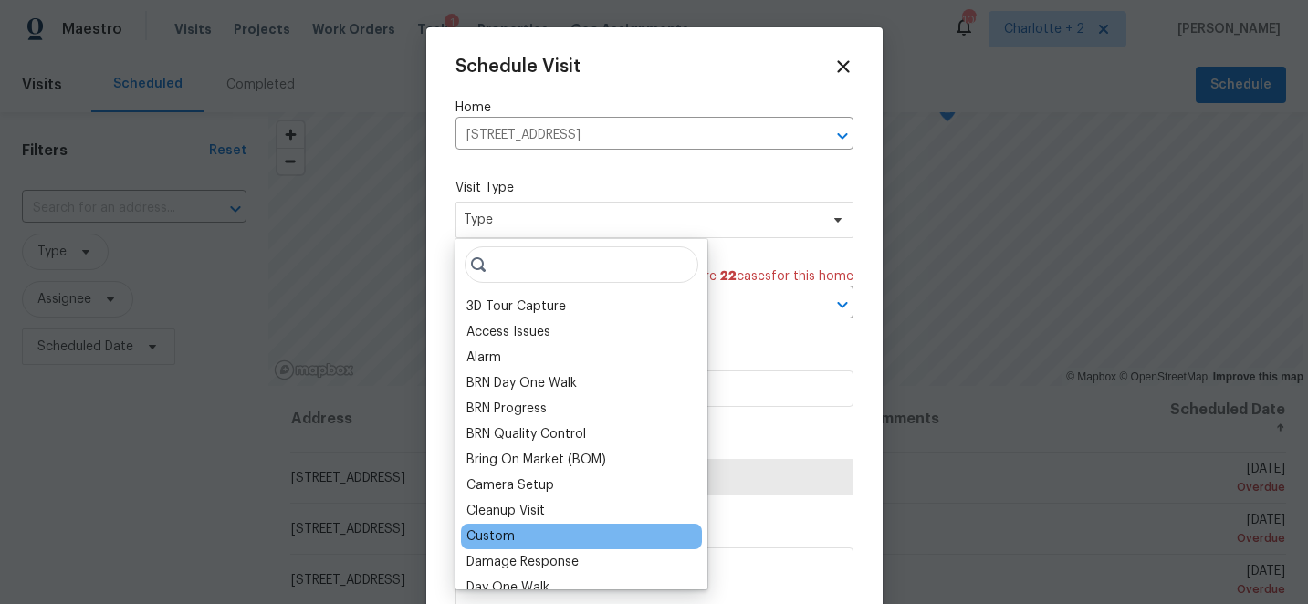
click at [501, 534] on div "Custom" at bounding box center [490, 536] width 48 height 18
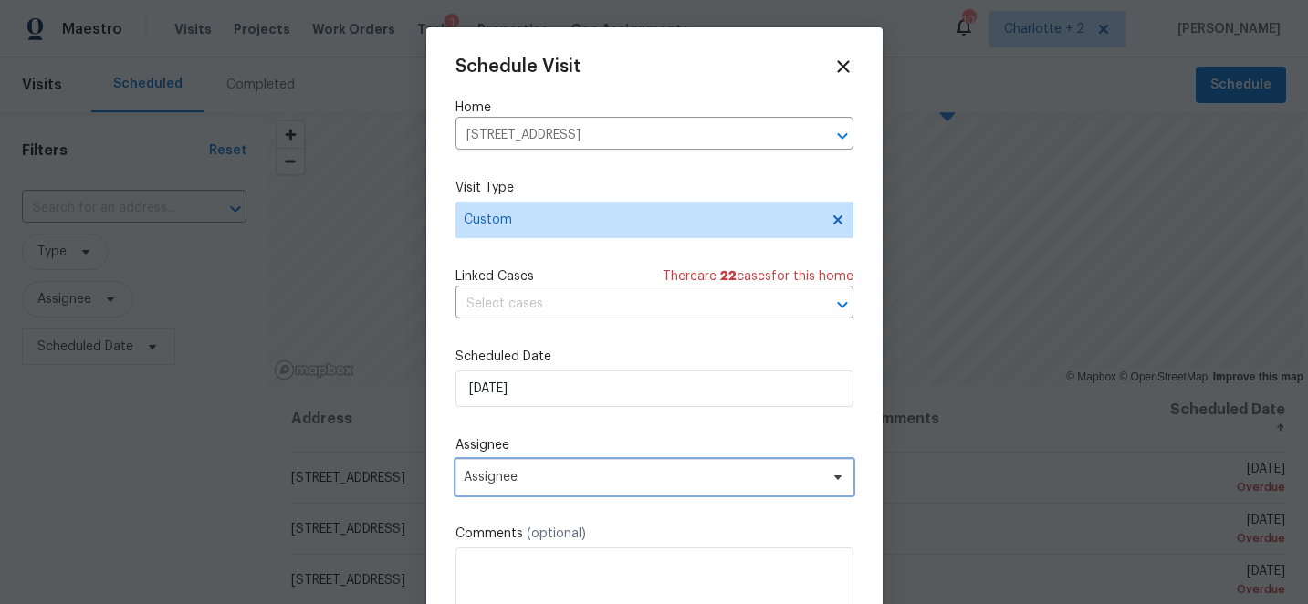
click at [567, 485] on span "Assignee" at bounding box center [643, 477] width 358 height 15
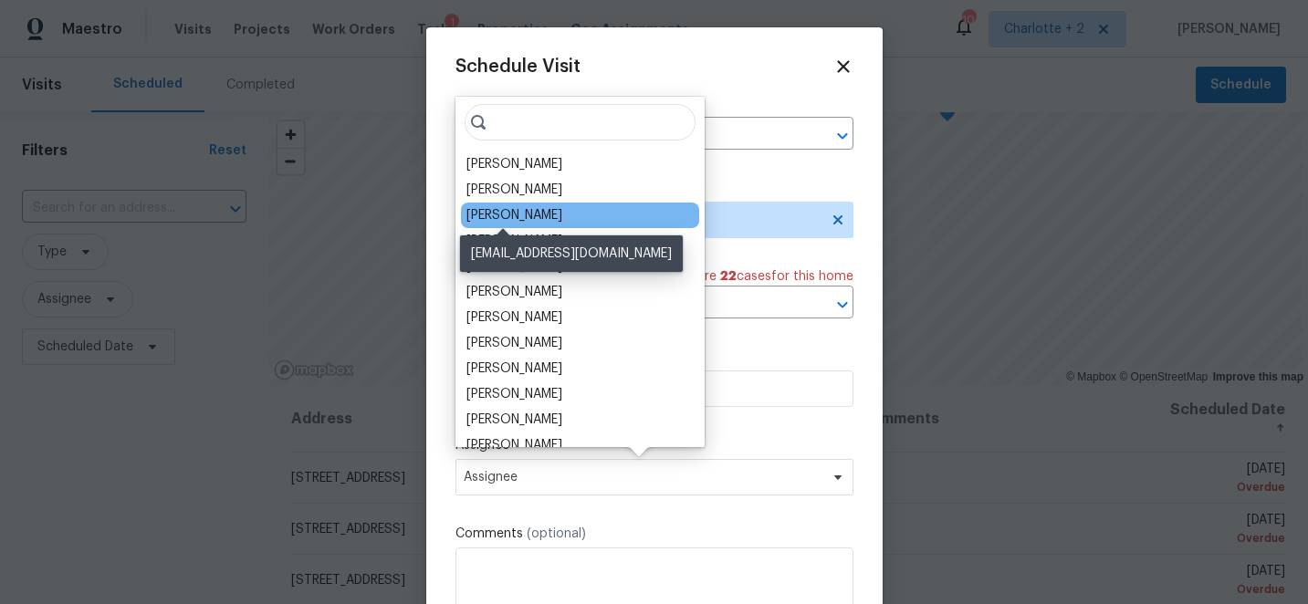
click at [530, 212] on div "[PERSON_NAME]" at bounding box center [514, 215] width 96 height 18
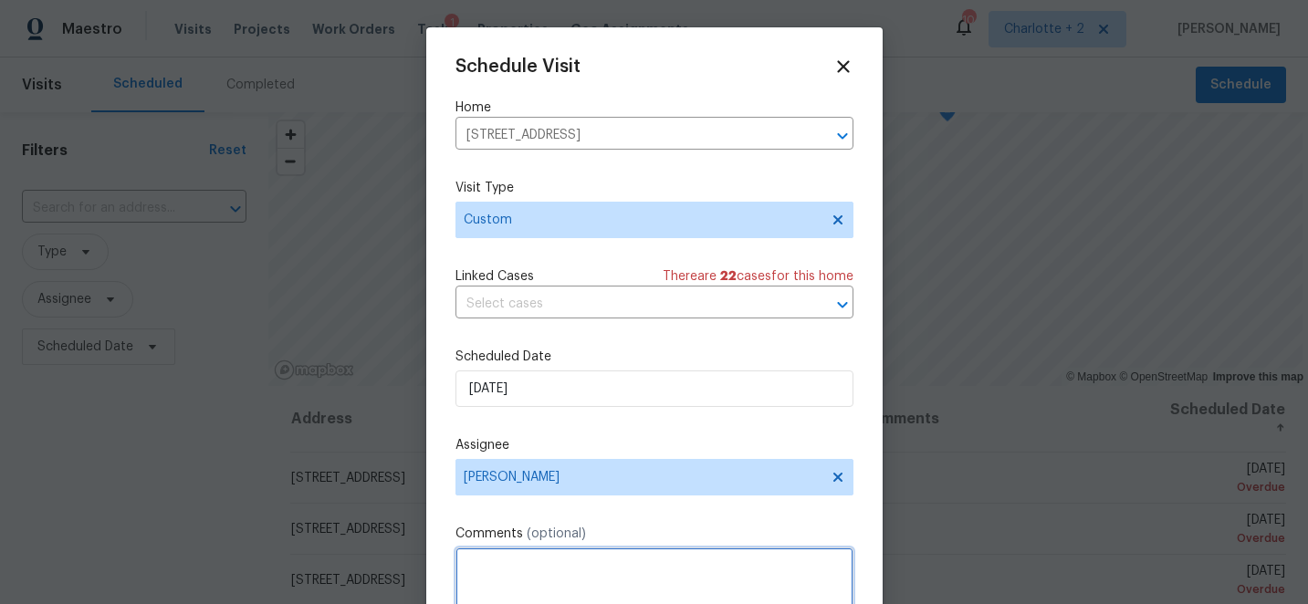
click at [513, 570] on textarea at bounding box center [654, 584] width 398 height 73
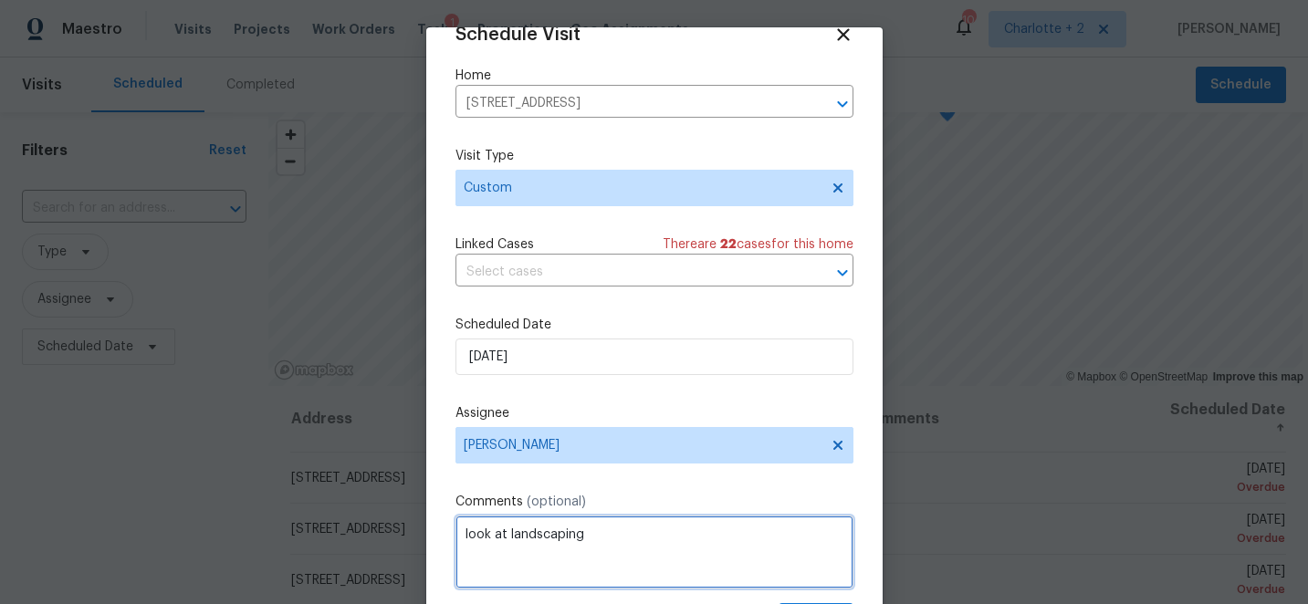
scroll to position [89, 0]
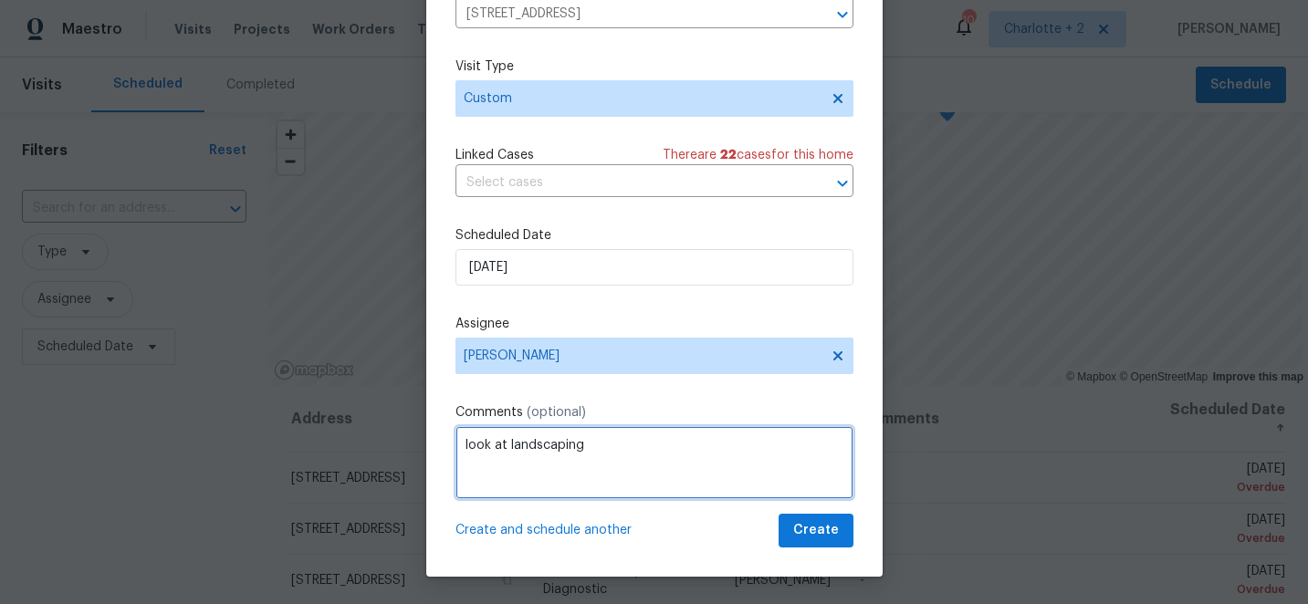
type textarea "look at landscaping"
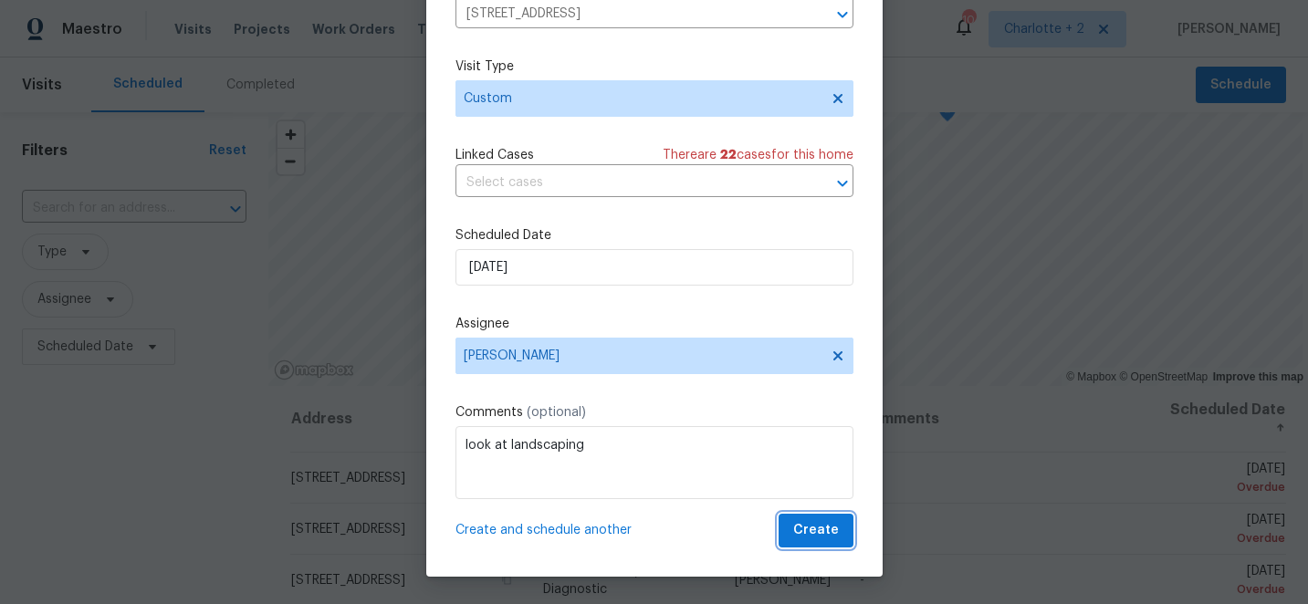
click at [819, 534] on span "Create" at bounding box center [816, 530] width 46 height 23
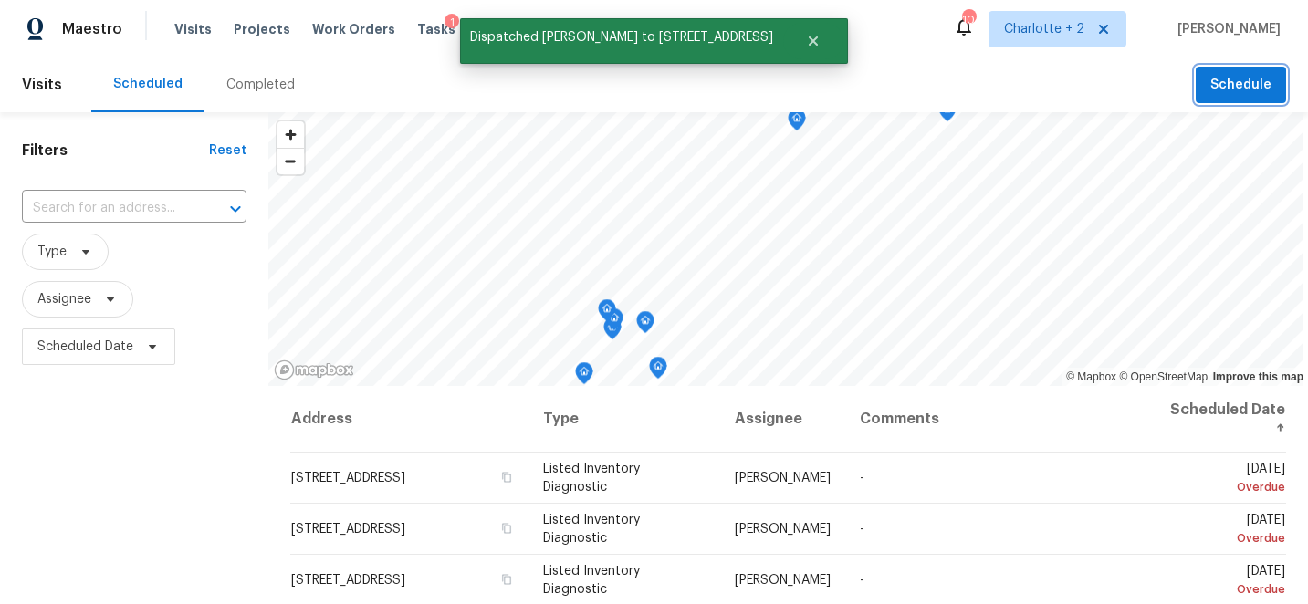
scroll to position [0, 0]
click at [1227, 87] on span "Schedule" at bounding box center [1240, 85] width 61 height 23
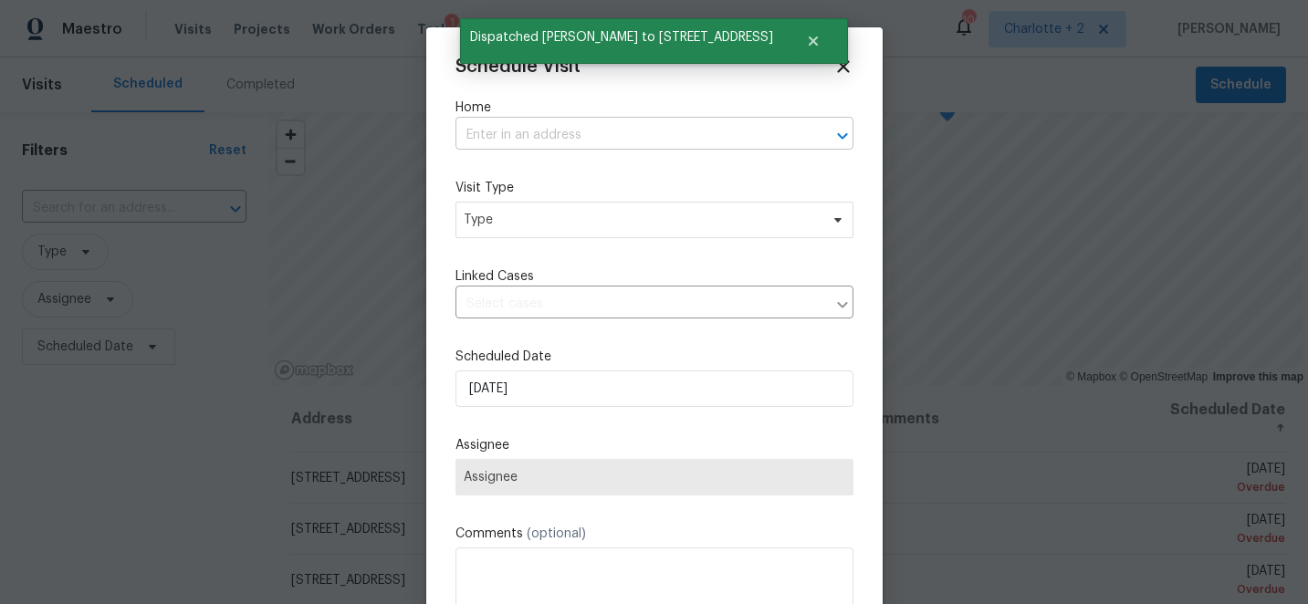
click at [548, 127] on input "text" at bounding box center [628, 135] width 347 height 28
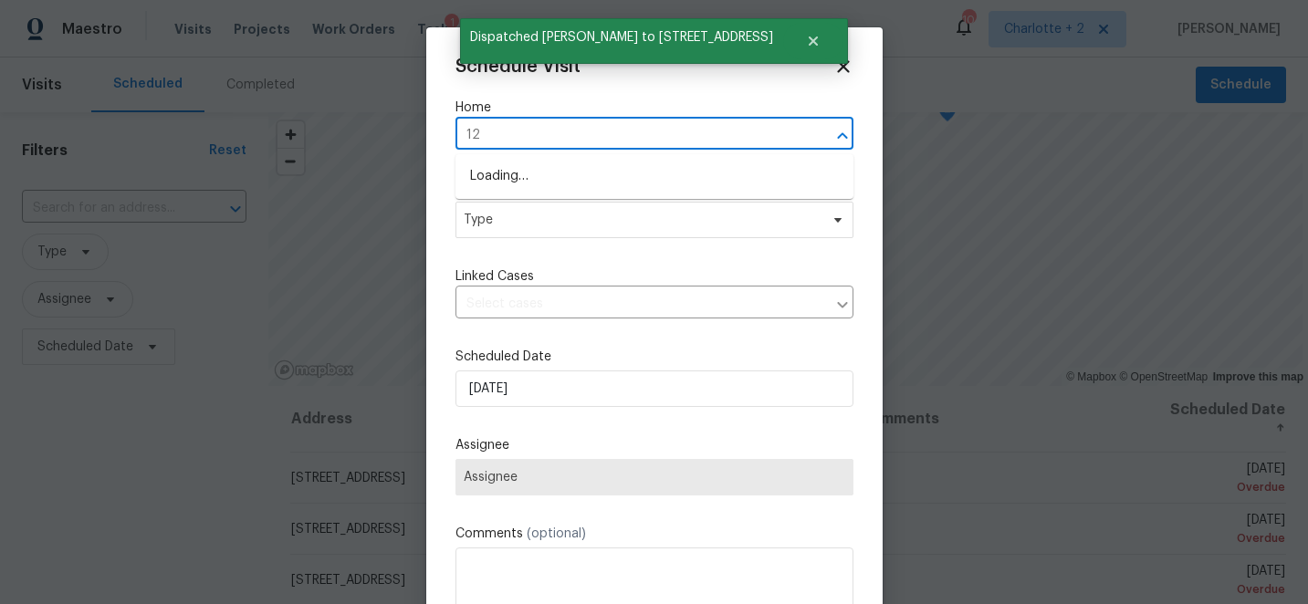
type input "1"
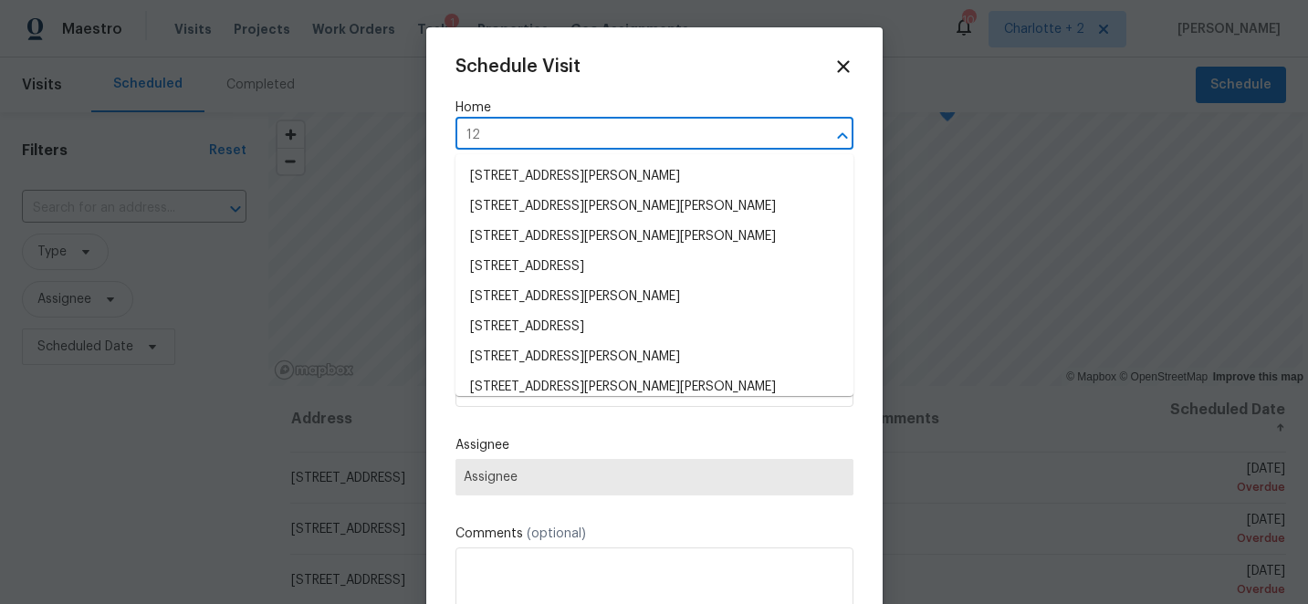
type input "1"
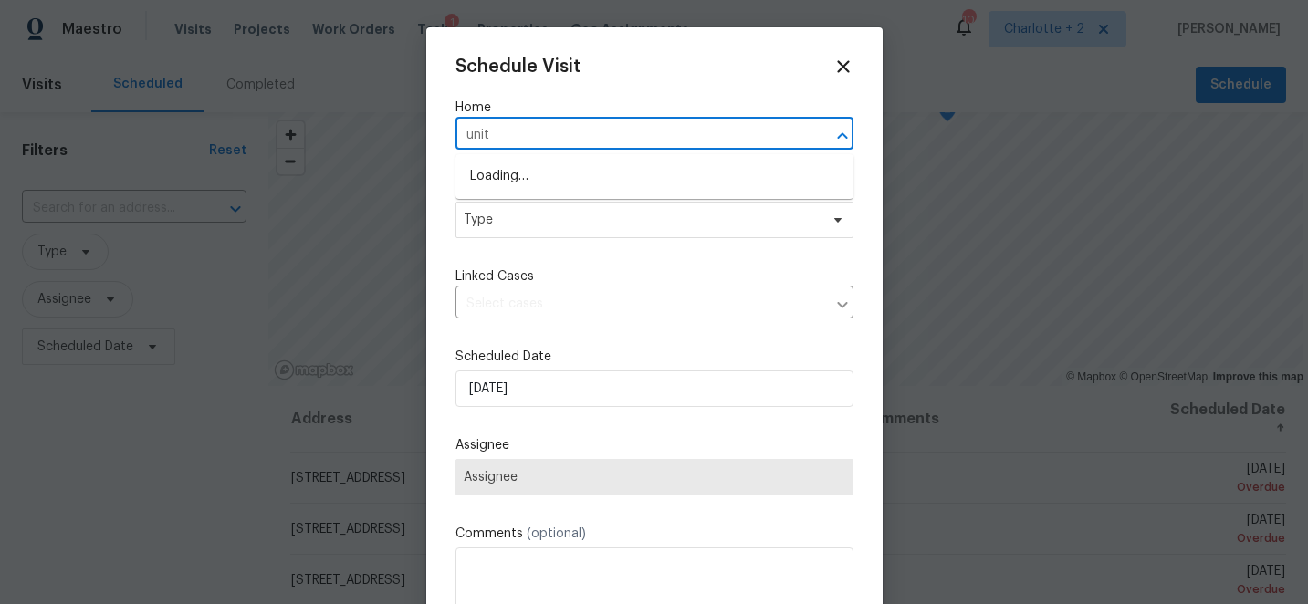
type input "unity"
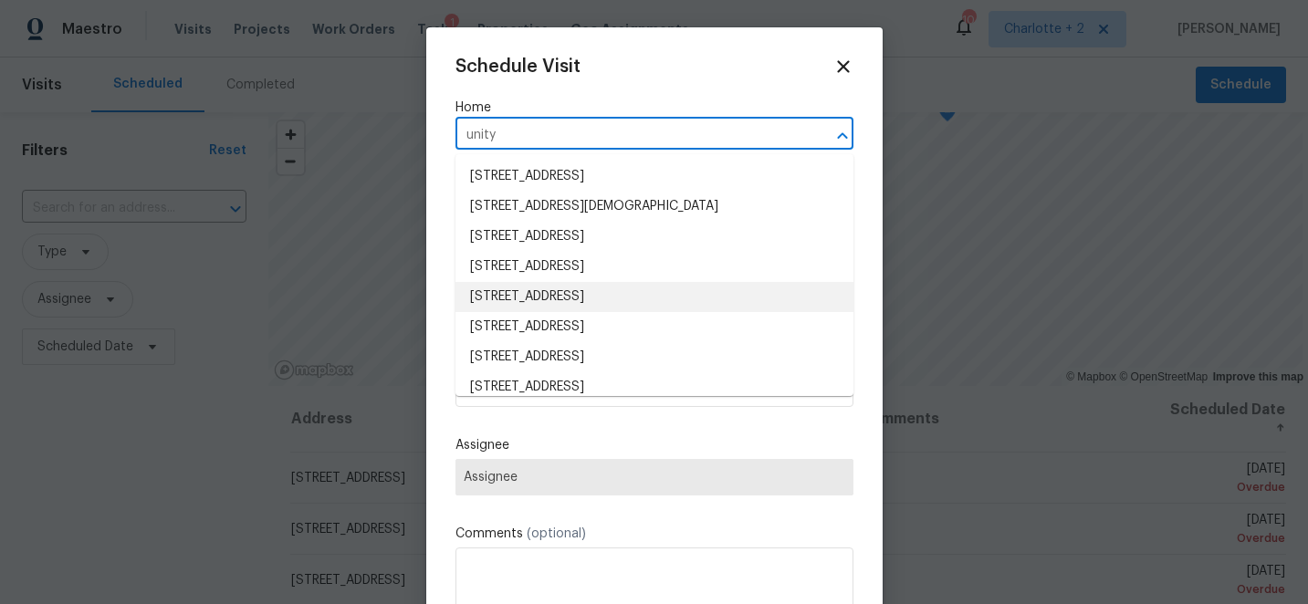
scroll to position [14, 0]
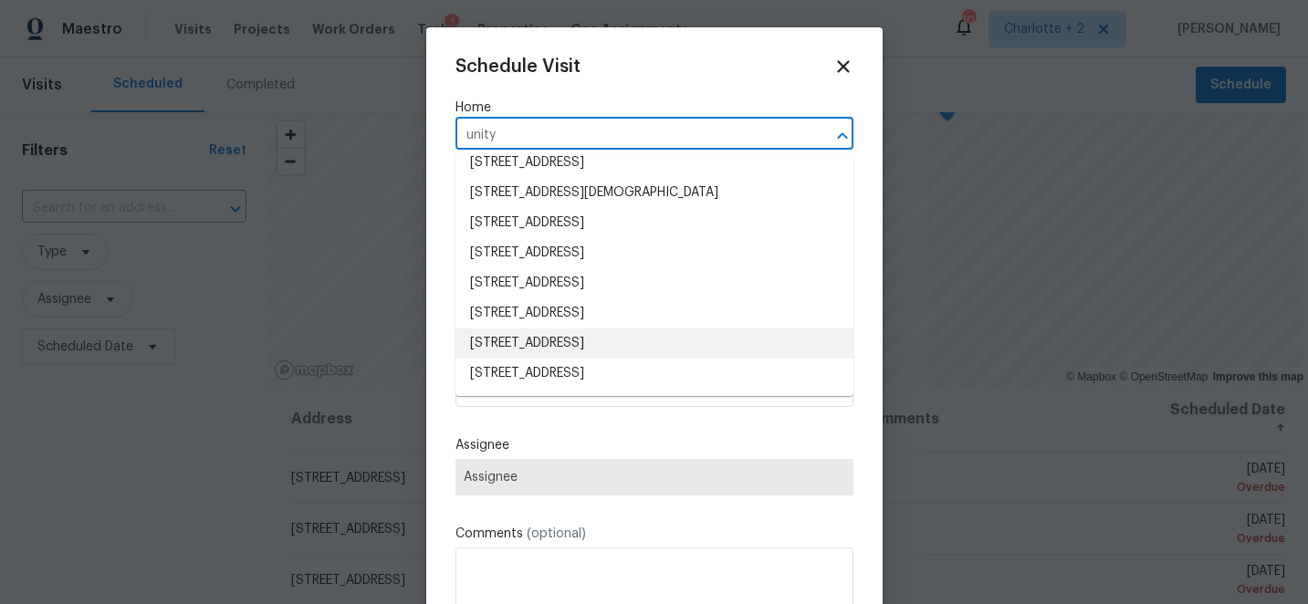
click at [559, 339] on li "[STREET_ADDRESS]" at bounding box center [654, 344] width 398 height 30
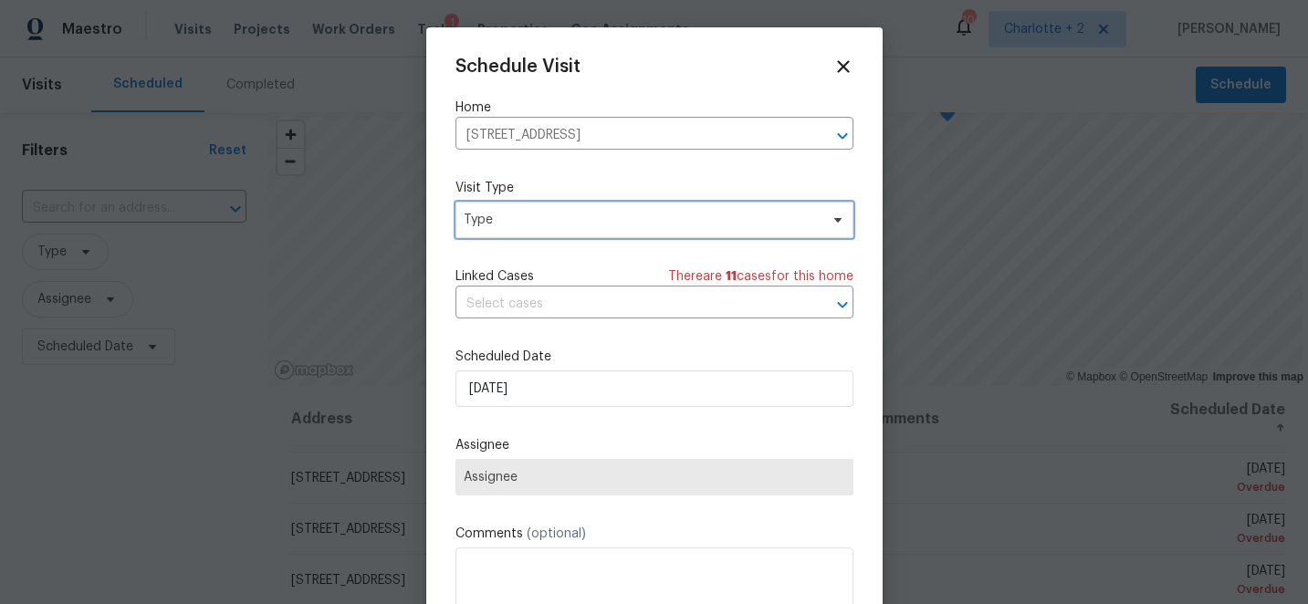
click at [556, 224] on span "Type" at bounding box center [641, 220] width 355 height 18
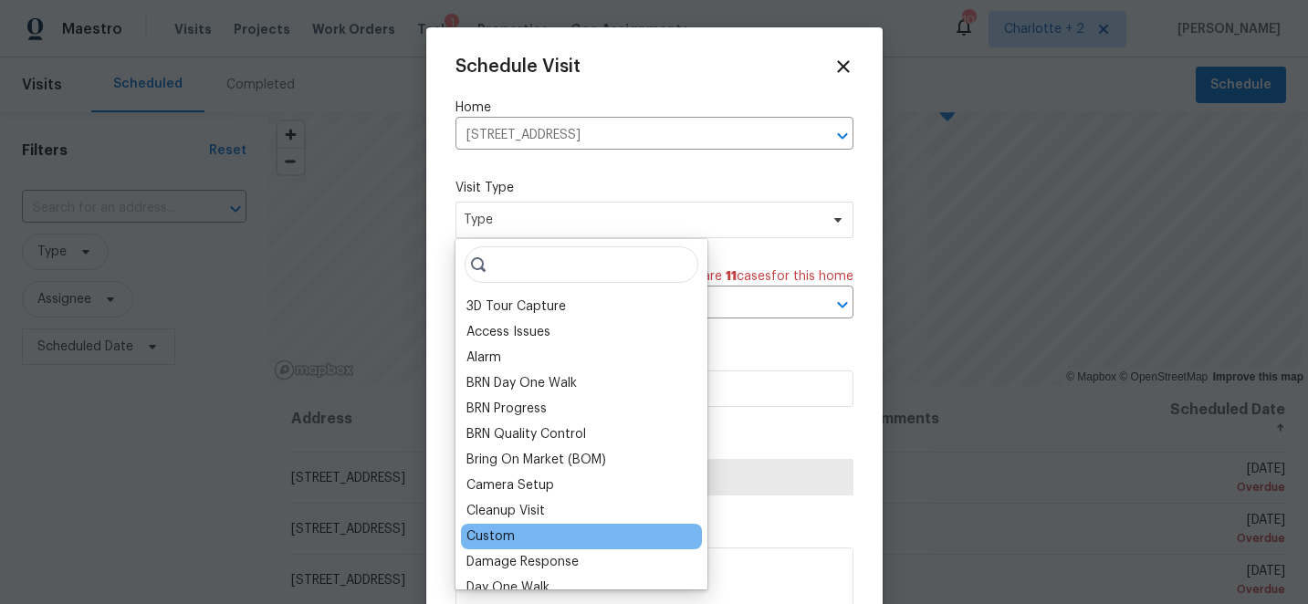
click at [503, 535] on div "Custom" at bounding box center [490, 536] width 48 height 18
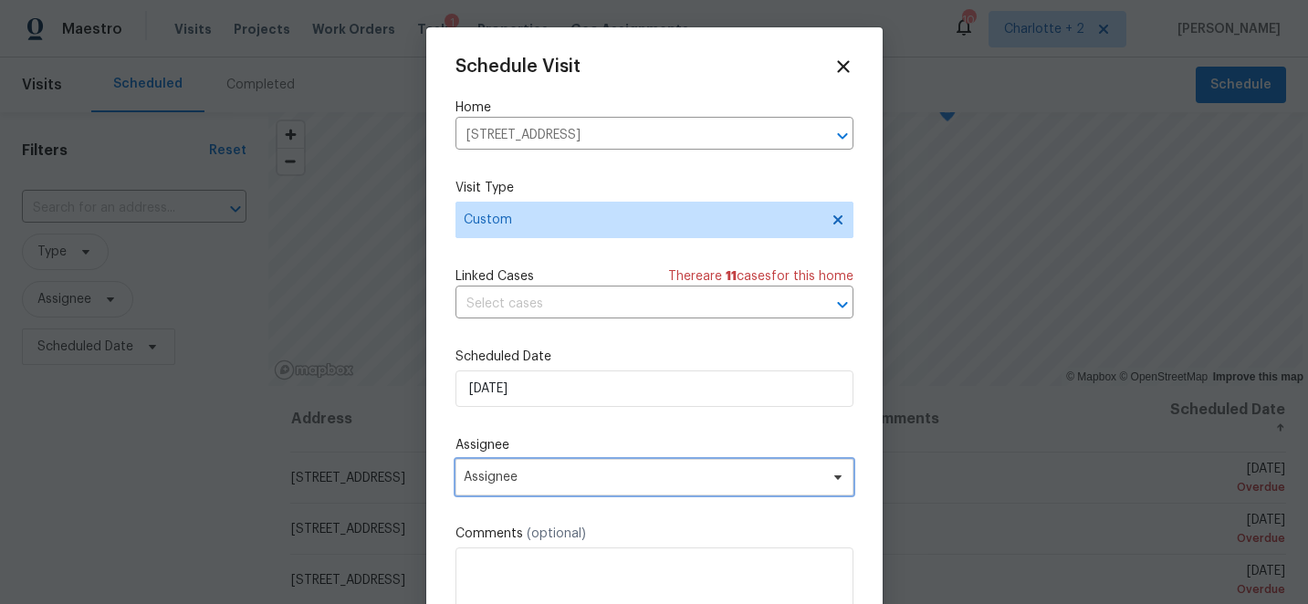
click at [562, 480] on span "Assignee" at bounding box center [643, 477] width 358 height 15
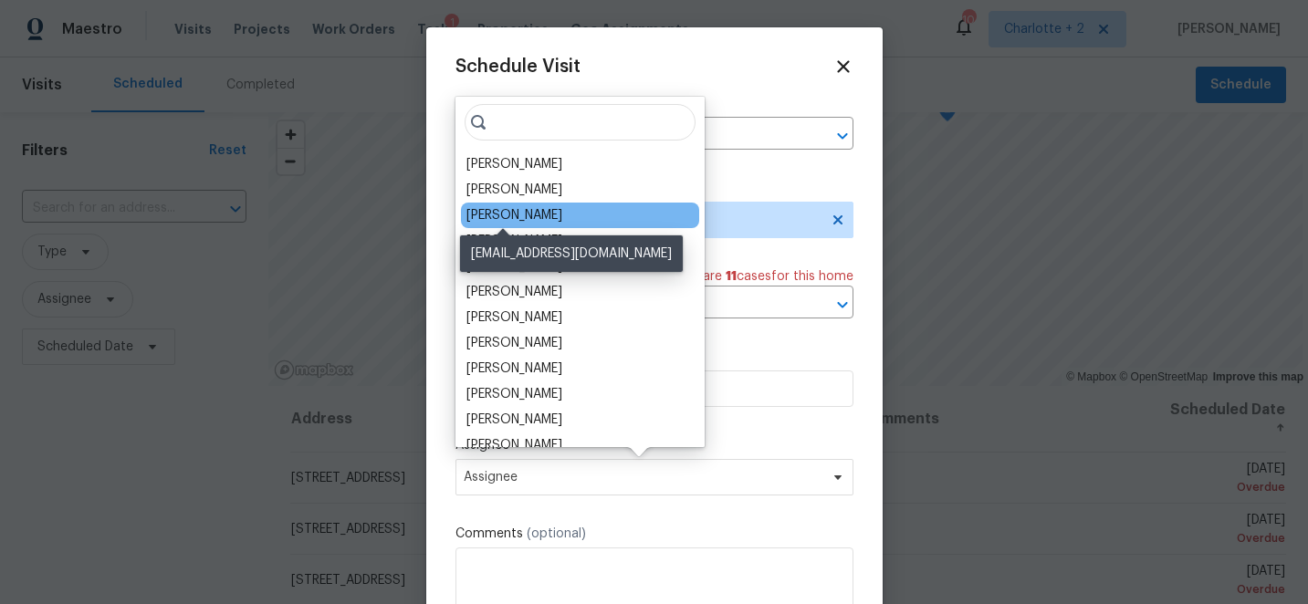
click at [510, 214] on div "[PERSON_NAME]" at bounding box center [514, 215] width 96 height 18
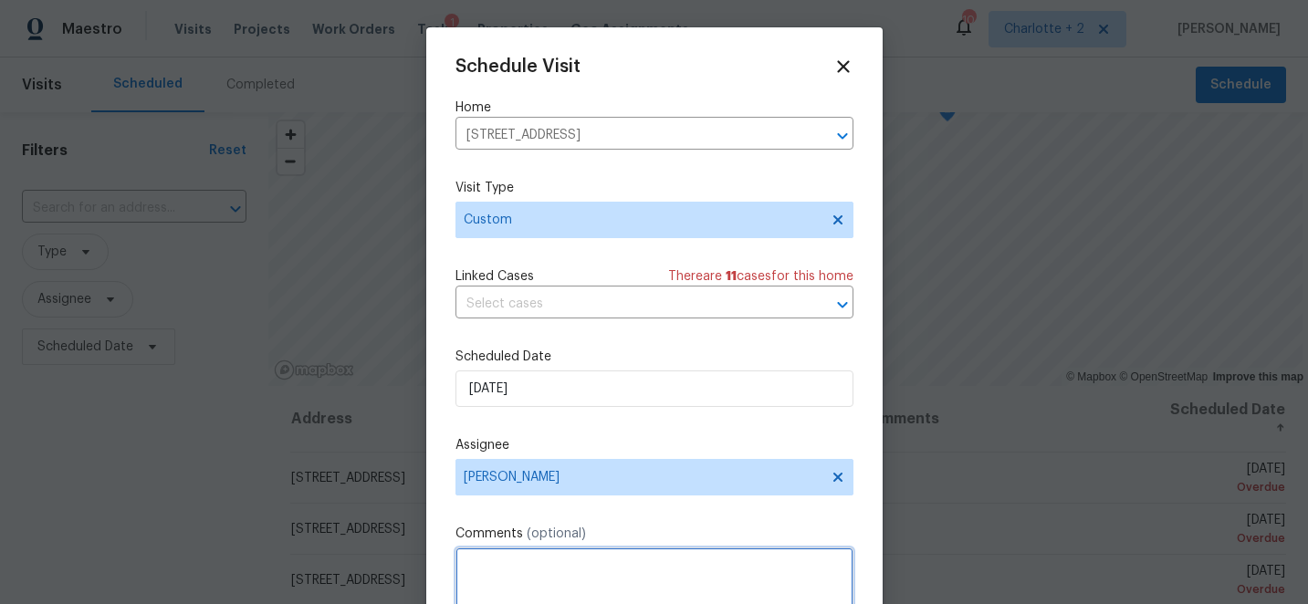
click at [511, 571] on textarea at bounding box center [654, 584] width 398 height 73
click at [506, 567] on textarea "scam 4056 LB" at bounding box center [654, 584] width 398 height 73
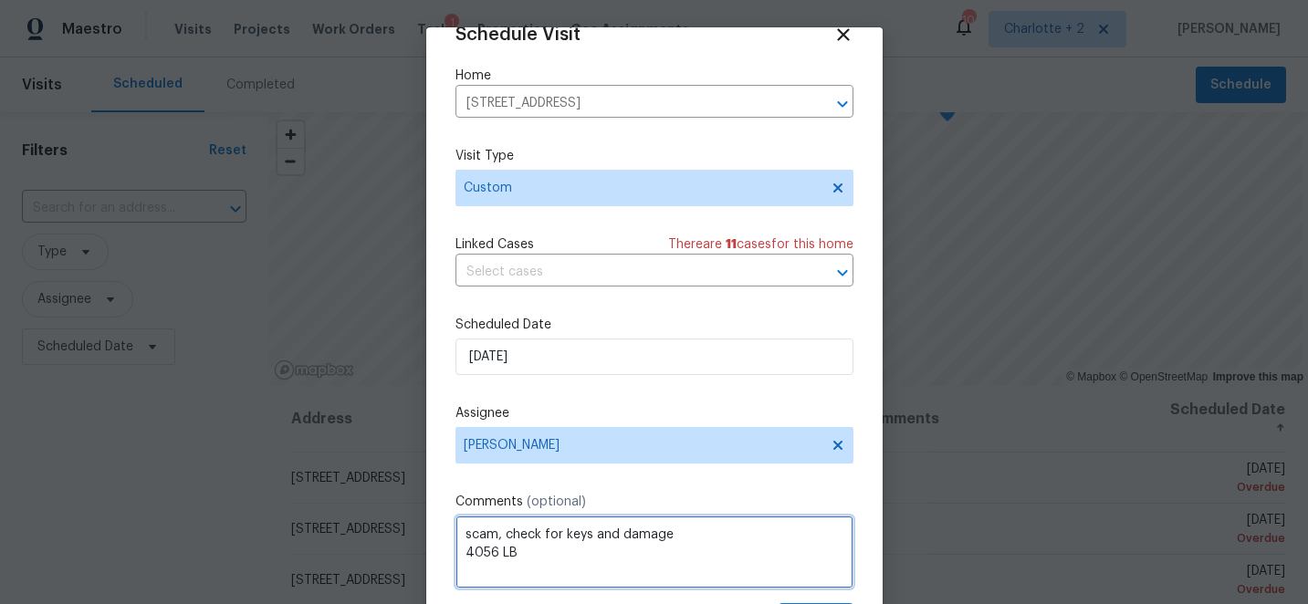
scroll to position [89, 0]
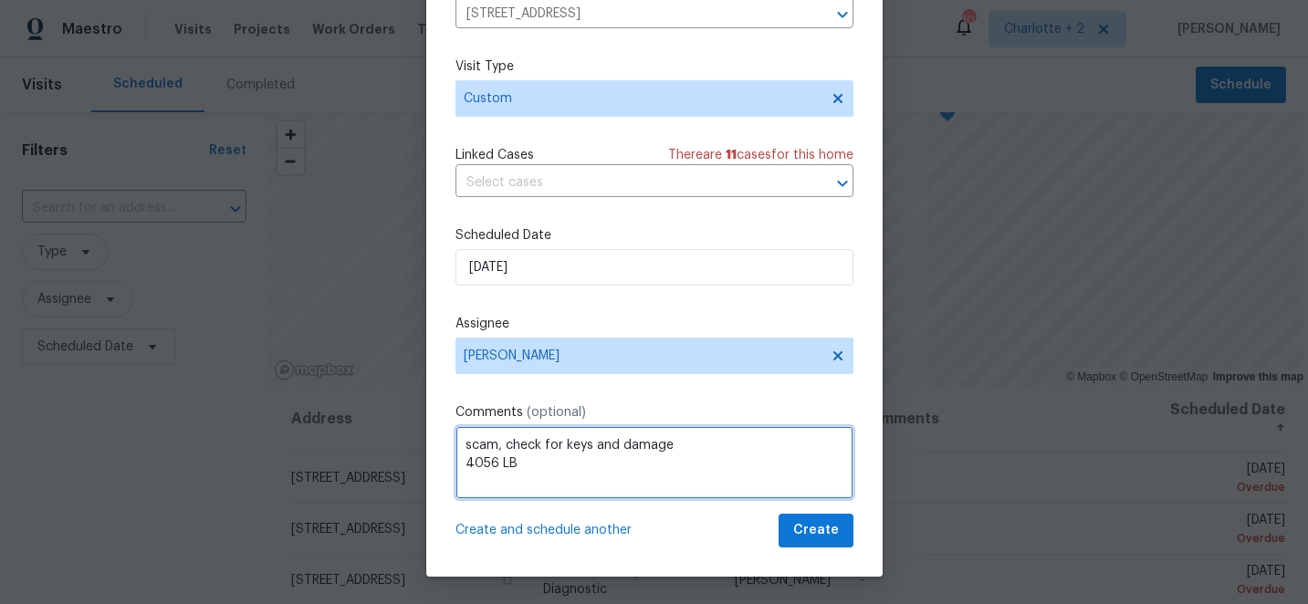
type textarea "scam, check for keys and damage 4056 LB"
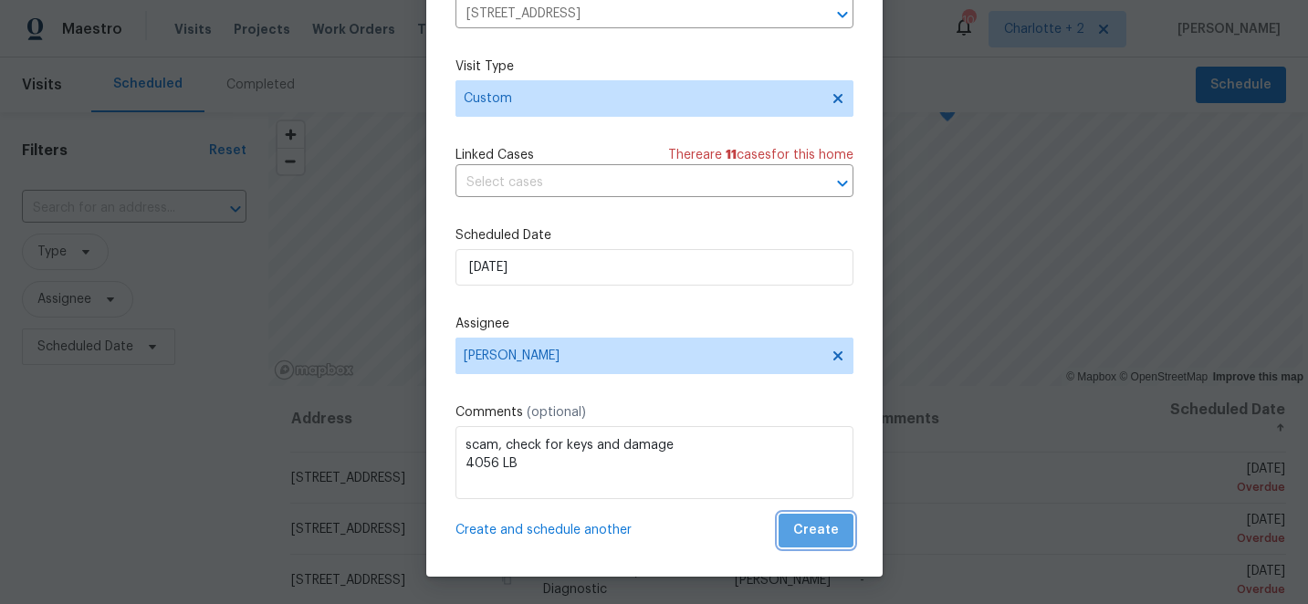
click at [831, 538] on span "Create" at bounding box center [816, 530] width 46 height 23
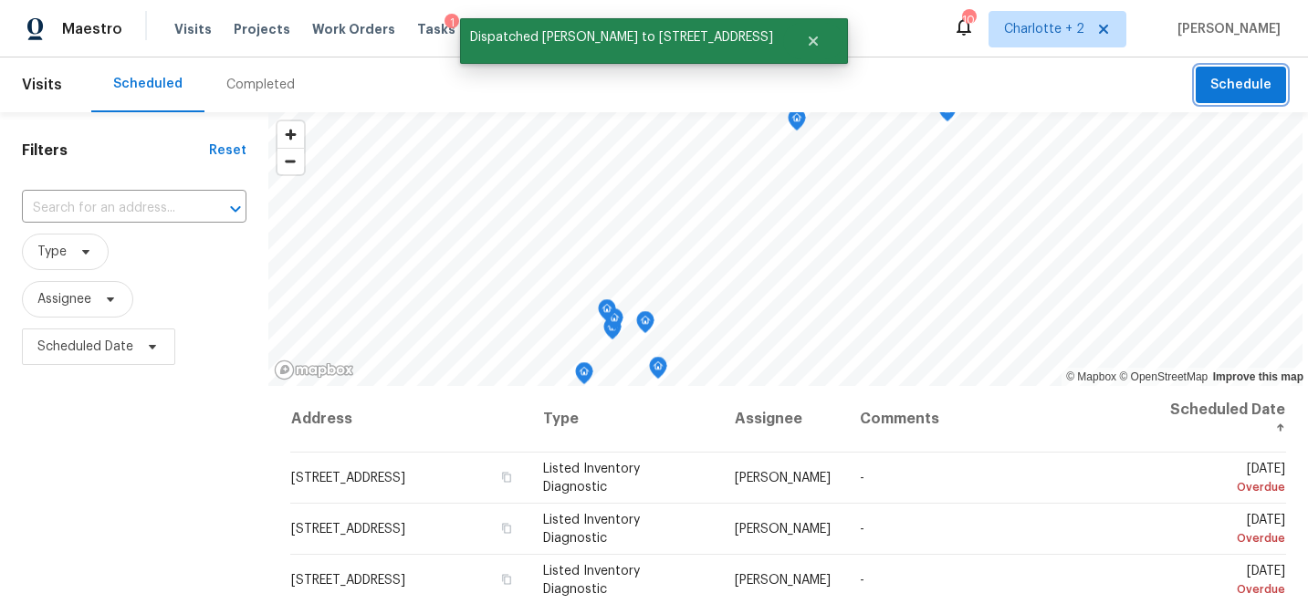
scroll to position [0, 0]
